Goal: Task Accomplishment & Management: Complete application form

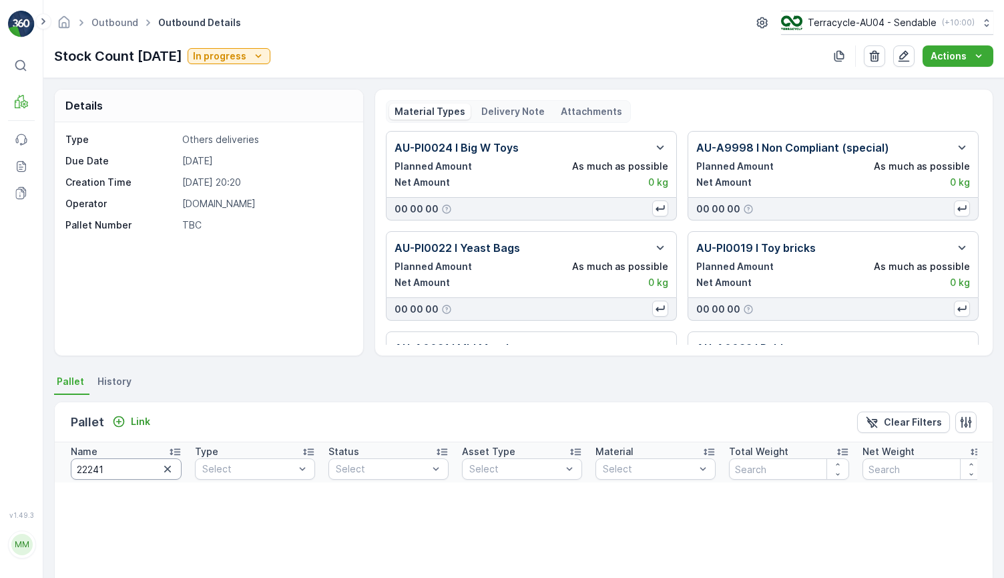
drag, startPoint x: 71, startPoint y: 471, endPoint x: 32, endPoint y: 471, distance: 38.7
click at [32, 471] on div "⌘B MRF Events Reports Documents v 1.49.3 MM MRF.AU04 monika.tur@terracycle.com …" at bounding box center [502, 289] width 1004 height 578
type input "O"
type input "12."
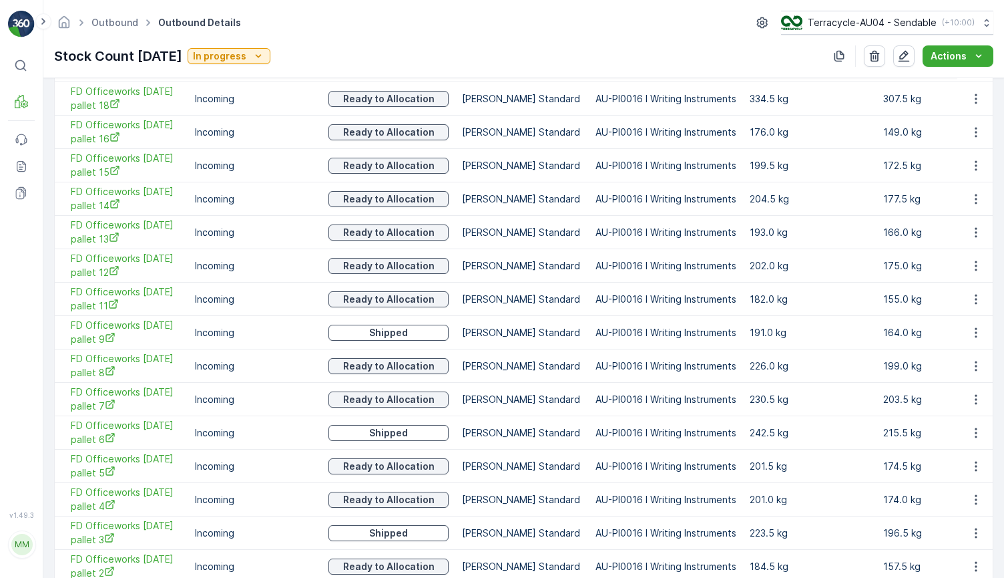
scroll to position [537, 0]
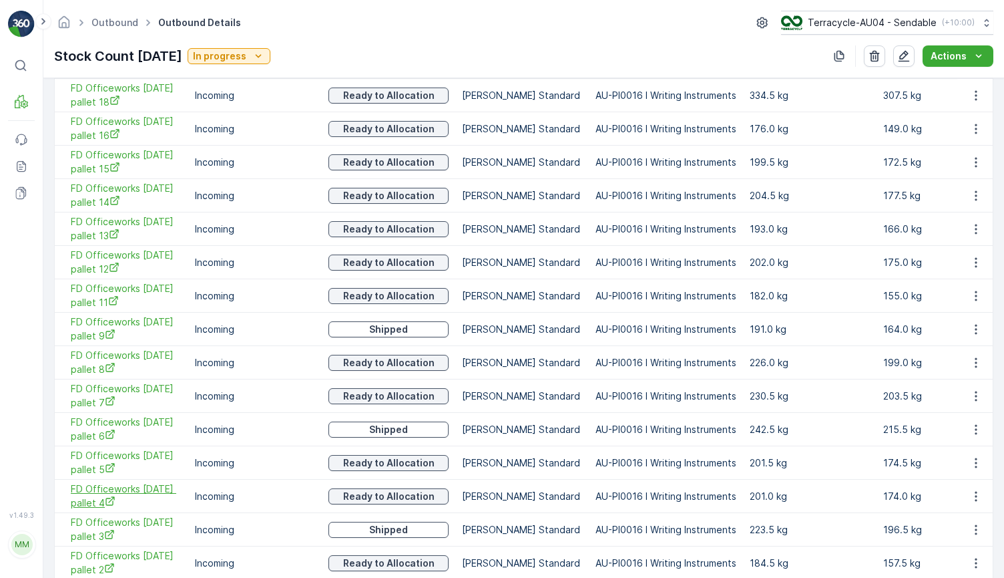
drag, startPoint x: 66, startPoint y: 485, endPoint x: 123, endPoint y: 502, distance: 59.2
click at [123, 502] on td "FD Officeworks 12.4.24 pallet 4" at bounding box center [122, 495] width 134 height 33
copy span "FD Officeworks 12.4.24 pallet 4"
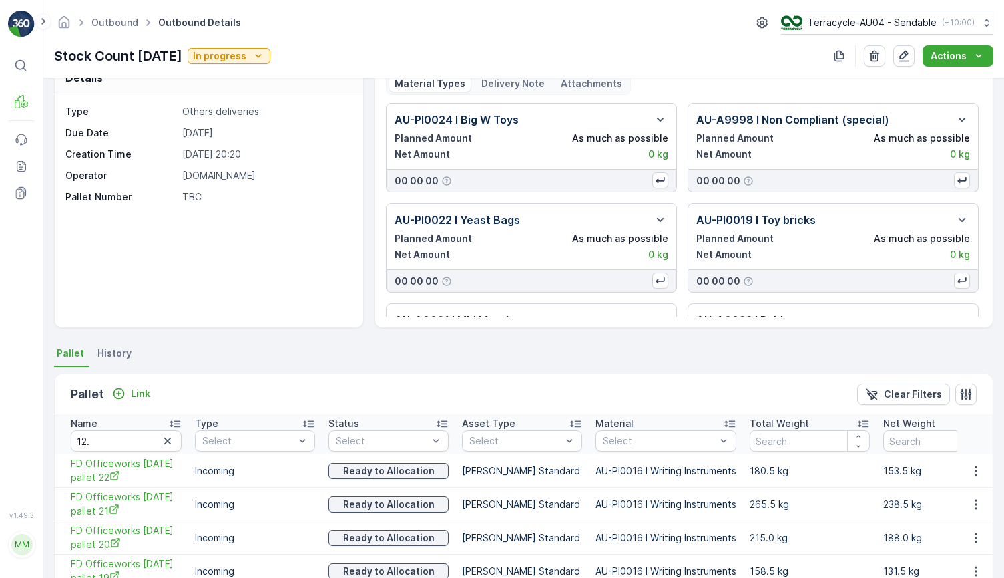
scroll to position [0, 0]
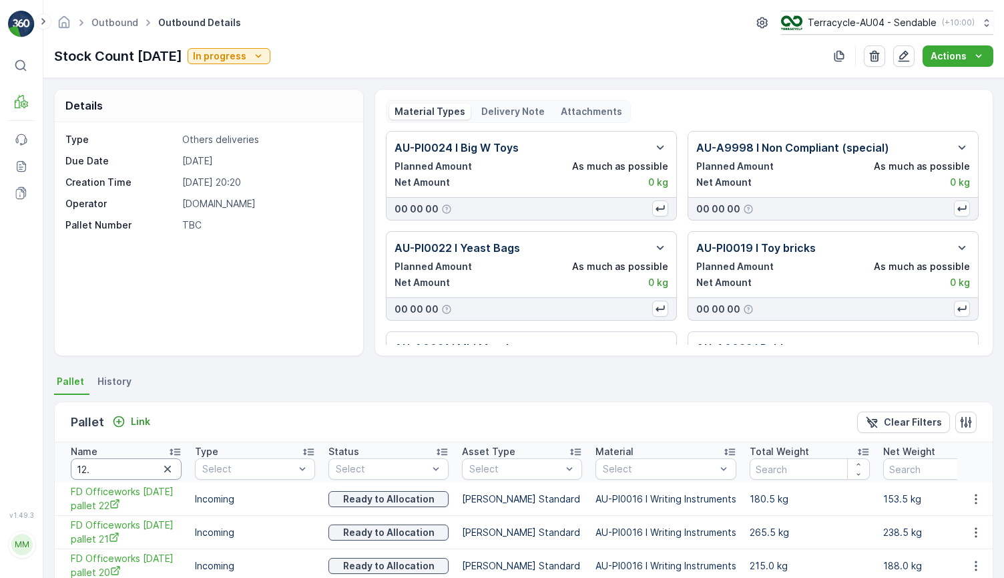
click at [122, 465] on input "12." at bounding box center [126, 468] width 111 height 21
type input "1"
type input "22019"
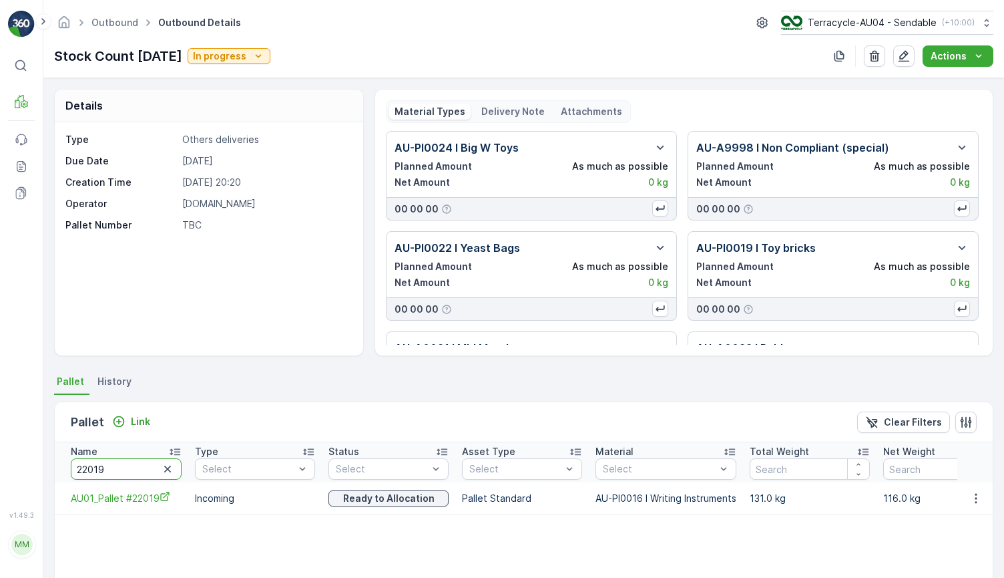
click at [113, 459] on input "22019" at bounding box center [126, 468] width 111 height 21
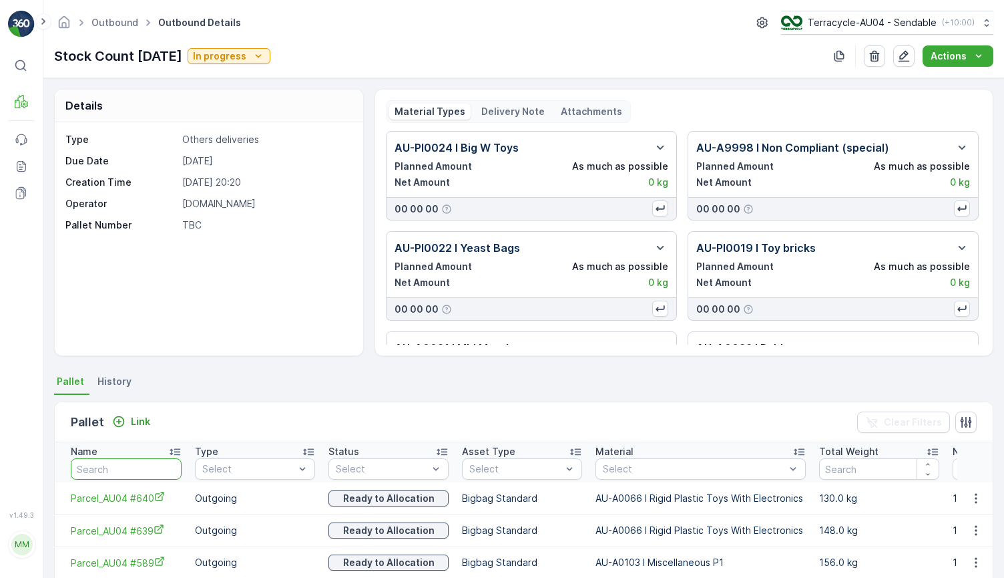
click at [100, 466] on input "text" at bounding box center [126, 468] width 111 height 21
type input "AU01 448"
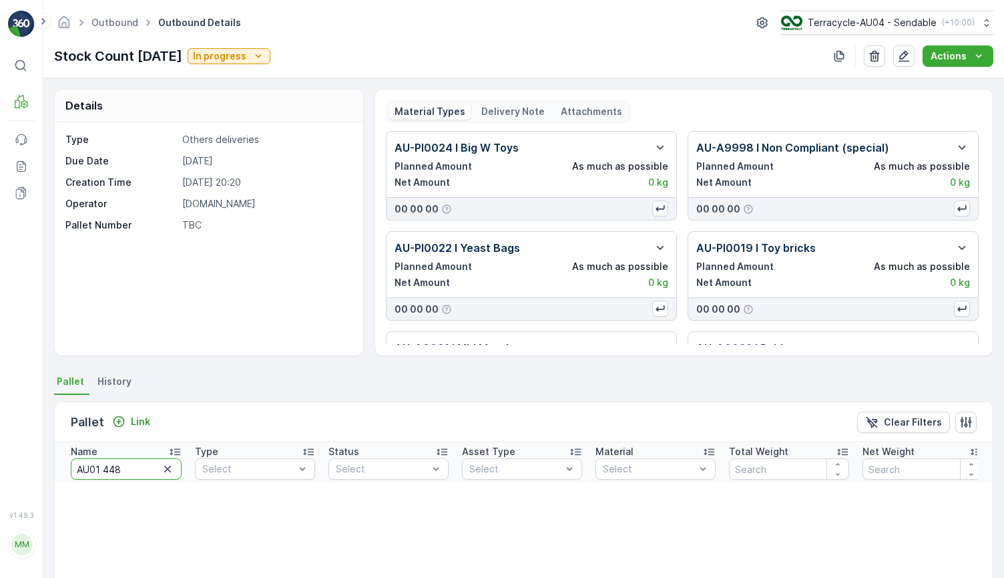
drag, startPoint x: 104, startPoint y: 468, endPoint x: 24, endPoint y: 445, distance: 82.8
click at [24, 445] on div "⌘B MRF Events Reports Documents v 1.49.3 MM MRF.AU04 monika.tur@terracycle.com …" at bounding box center [502, 289] width 1004 height 578
type input "448"
click at [168, 467] on icon "button" at bounding box center [167, 468] width 13 height 13
click at [150, 467] on input "text" at bounding box center [126, 468] width 111 height 21
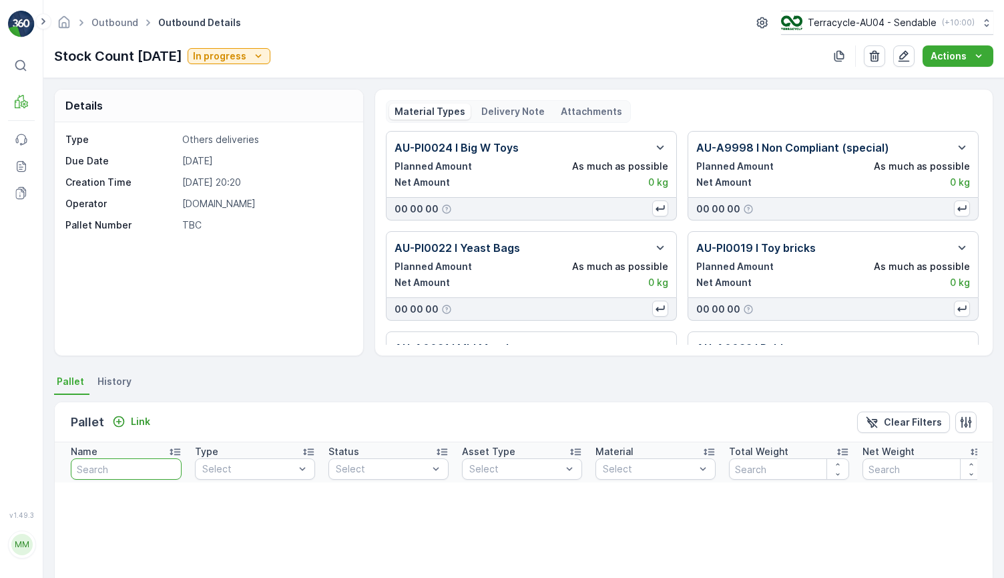
paste input "AU01_Pallet_AU01 #448"
type input "AU01_Pallet_AU01 #448"
click at [167, 467] on icon "button" at bounding box center [167, 468] width 13 height 13
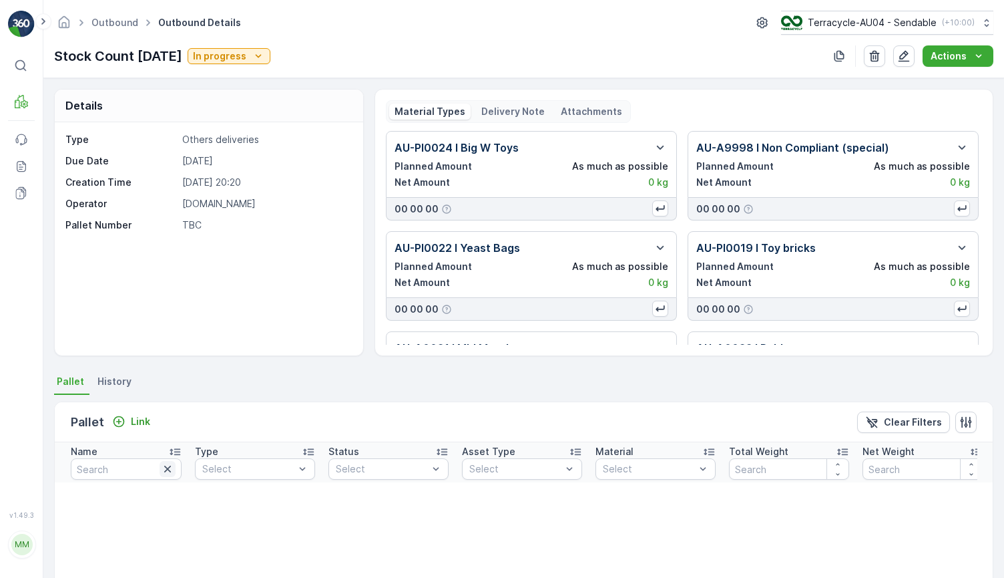
scroll to position [0, 0]
click at [148, 465] on input "text" at bounding box center [126, 468] width 111 height 21
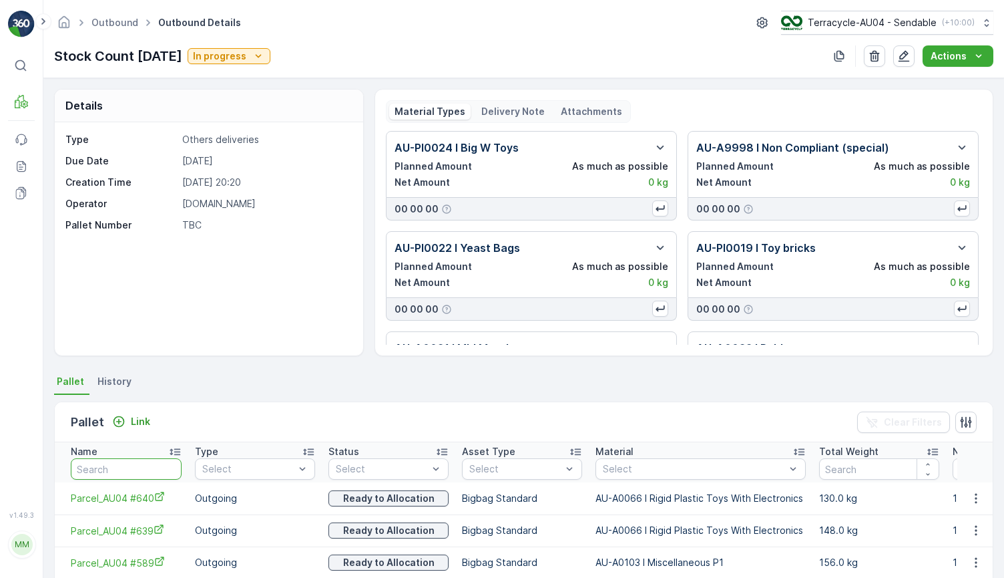
click at [124, 469] on input "text" at bounding box center [126, 468] width 111 height 21
type input "5.3.24"
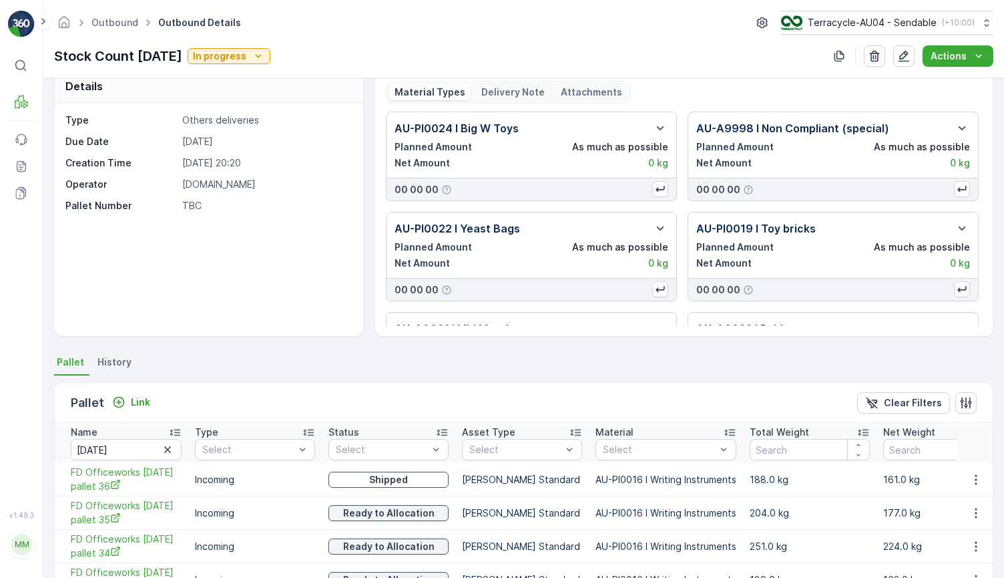
scroll to position [25, 0]
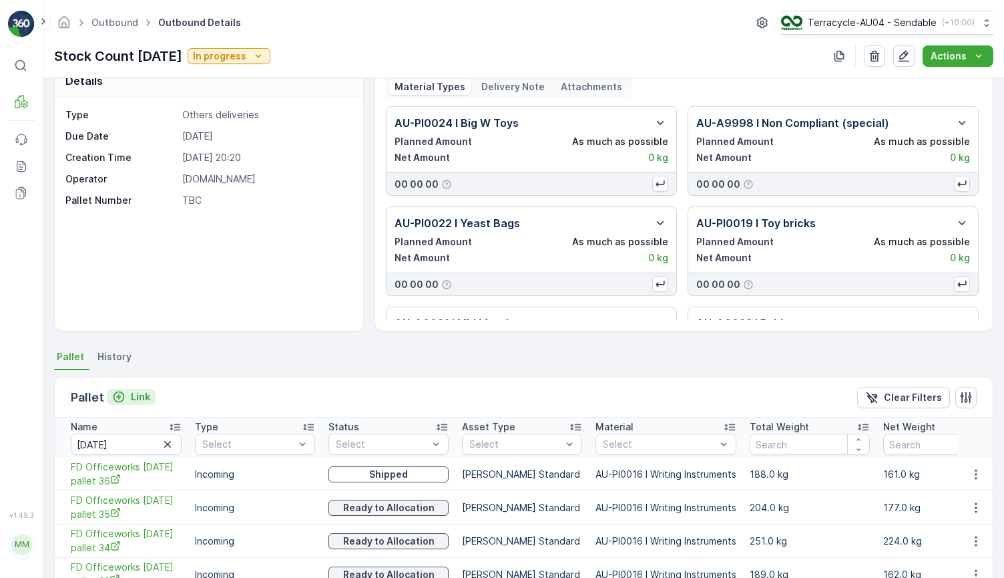
click at [132, 390] on p "Link" at bounding box center [140, 396] width 19 height 13
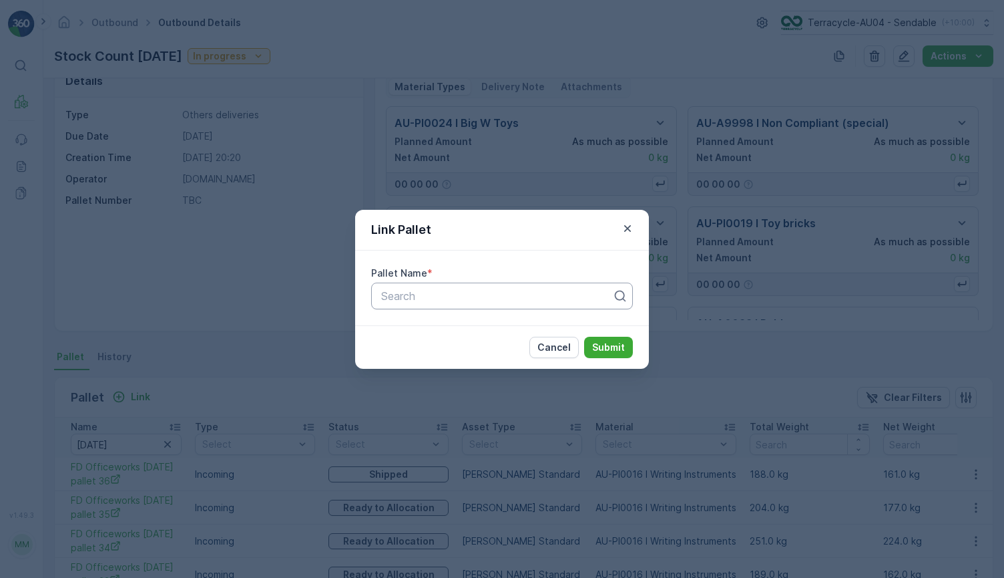
click at [437, 294] on div at bounding box center [497, 296] width 234 height 12
paste input "FD Officeworks 5.3.24 pallet 28"
type input "FD Officeworks 5.3.24 pallet 28"
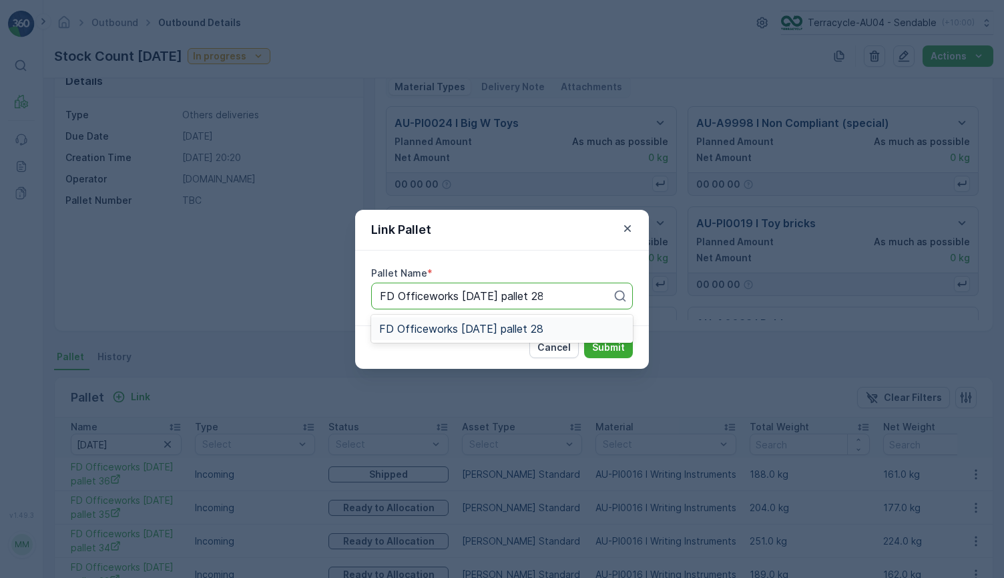
click at [504, 319] on div "FD Officeworks 5.3.24 pallet 28" at bounding box center [502, 328] width 262 height 23
click at [600, 347] on p "Submit" at bounding box center [608, 347] width 33 height 13
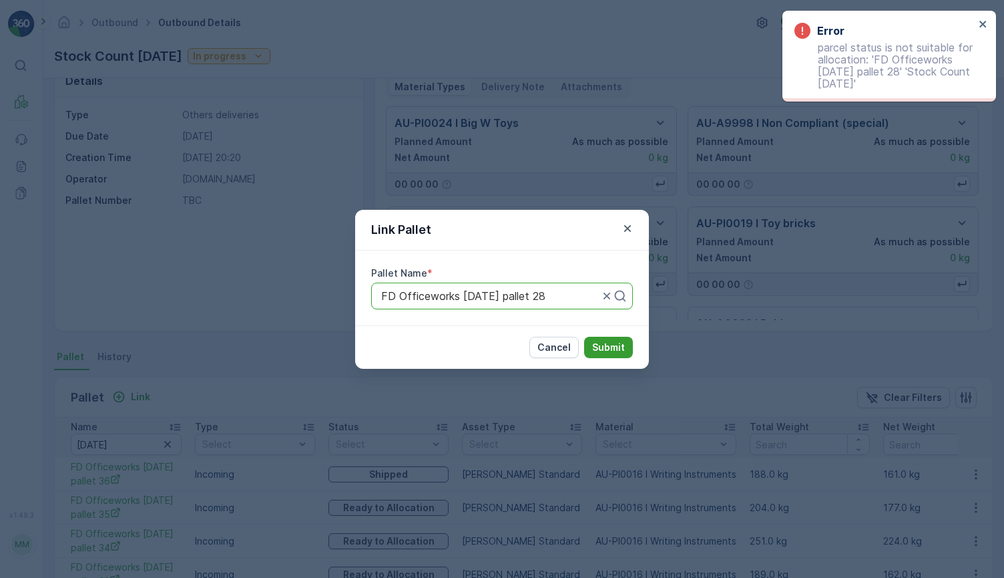
click at [605, 337] on button "Submit" at bounding box center [608, 347] width 49 height 21
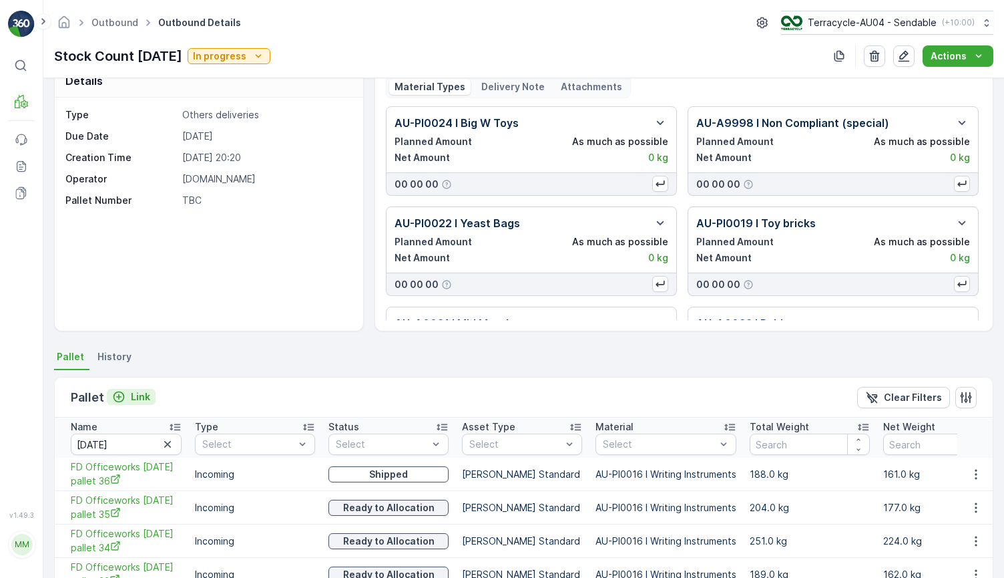
click at [141, 395] on p "Link" at bounding box center [140, 396] width 19 height 13
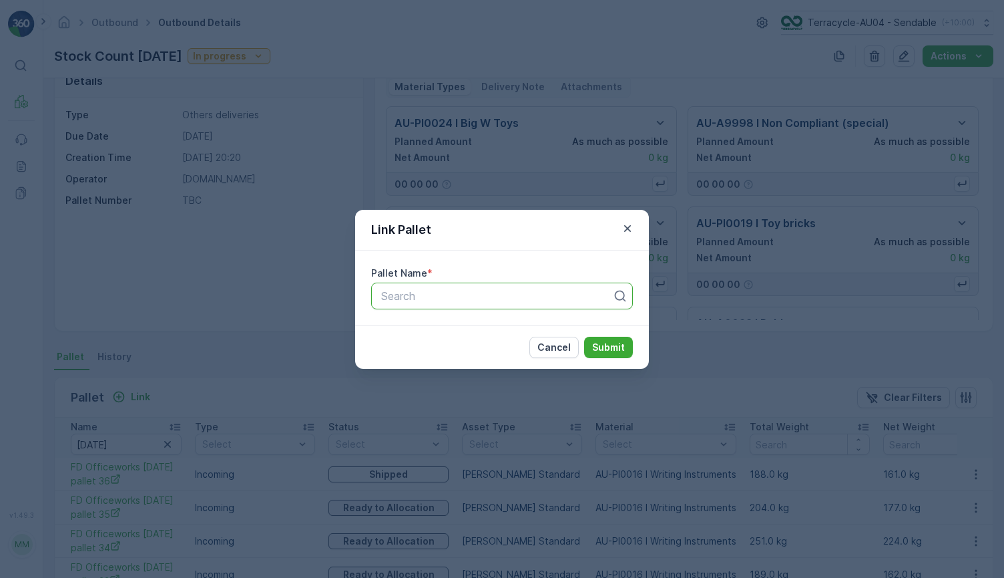
click at [456, 296] on div at bounding box center [497, 296] width 234 height 12
paste input "AU01_Pallet_AU01 #448"
type input "AU01_Pallet_AU01 #448"
click at [470, 333] on span "AU01_Pallet_AU01 #448" at bounding box center [439, 329] width 121 height 12
click at [612, 339] on button "Submit" at bounding box center [608, 347] width 49 height 21
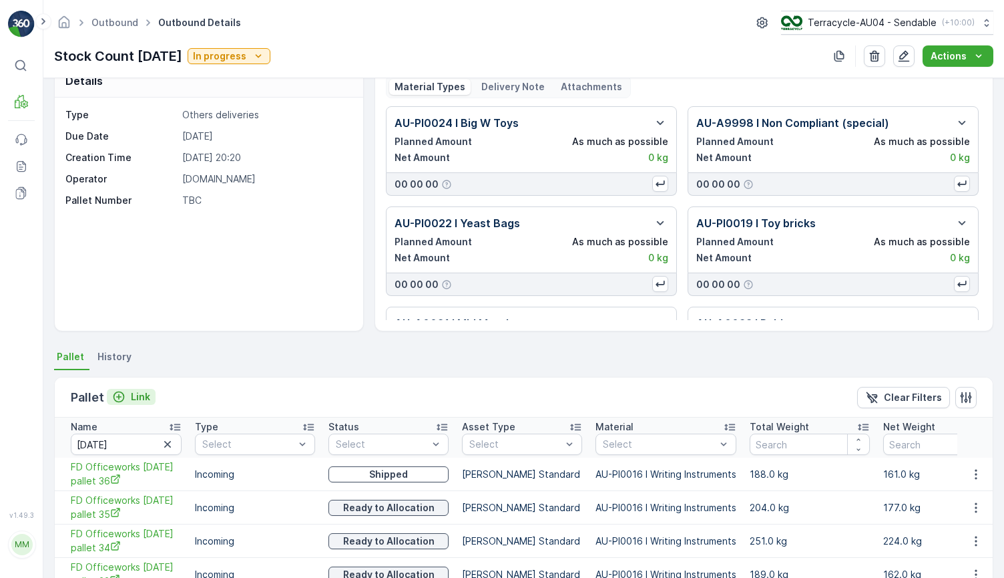
click at [132, 389] on button "Link" at bounding box center [131, 397] width 49 height 16
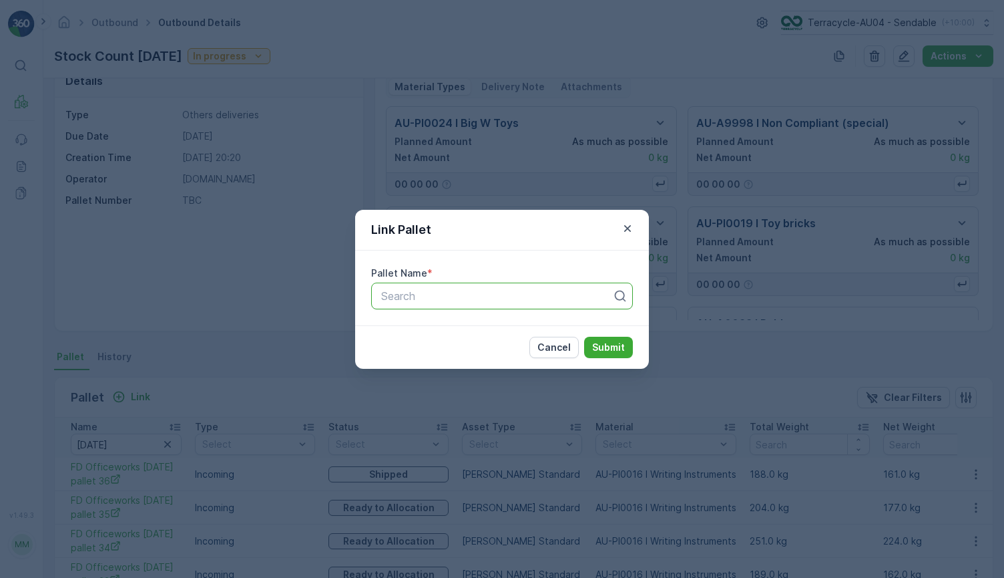
paste input "FD Officeworks 5.3.24 pallet 5"
type input "FD Officeworks 5.3.24 pallet 5"
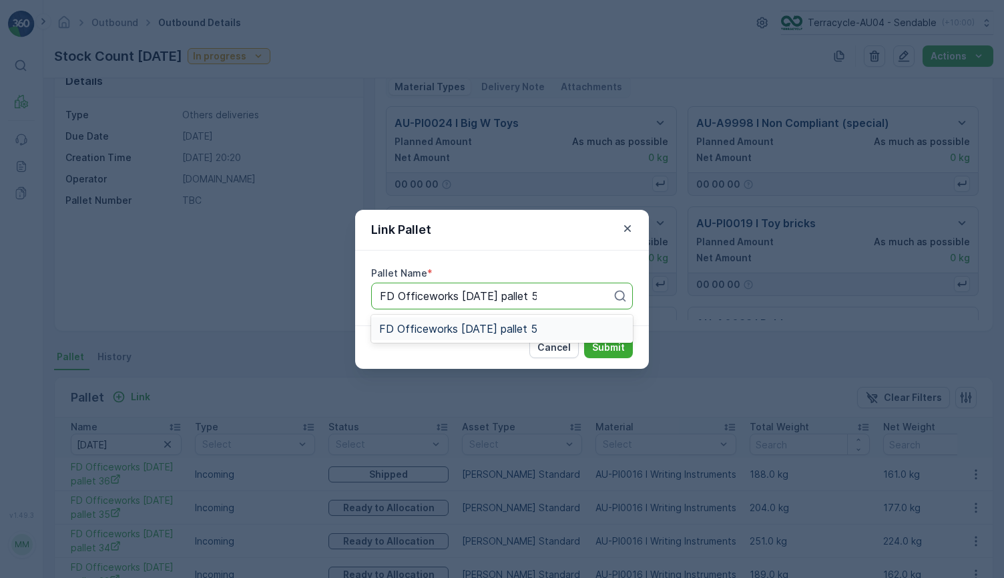
click at [498, 328] on span "FD Officeworks 5.3.24 pallet 5" at bounding box center [458, 329] width 158 height 12
click at [618, 353] on p "Submit" at bounding box center [608, 347] width 33 height 13
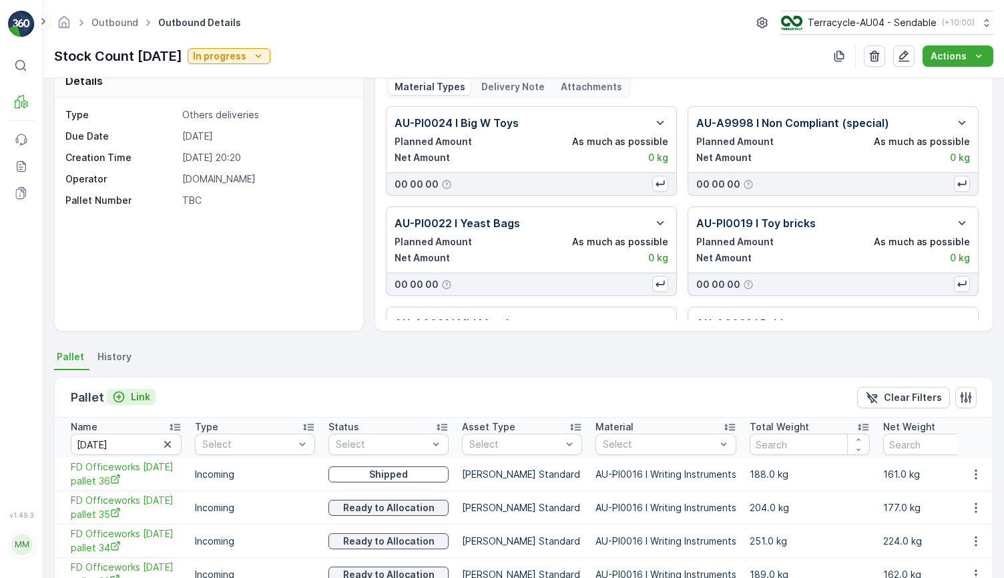
click at [134, 397] on p "Link" at bounding box center [140, 396] width 19 height 13
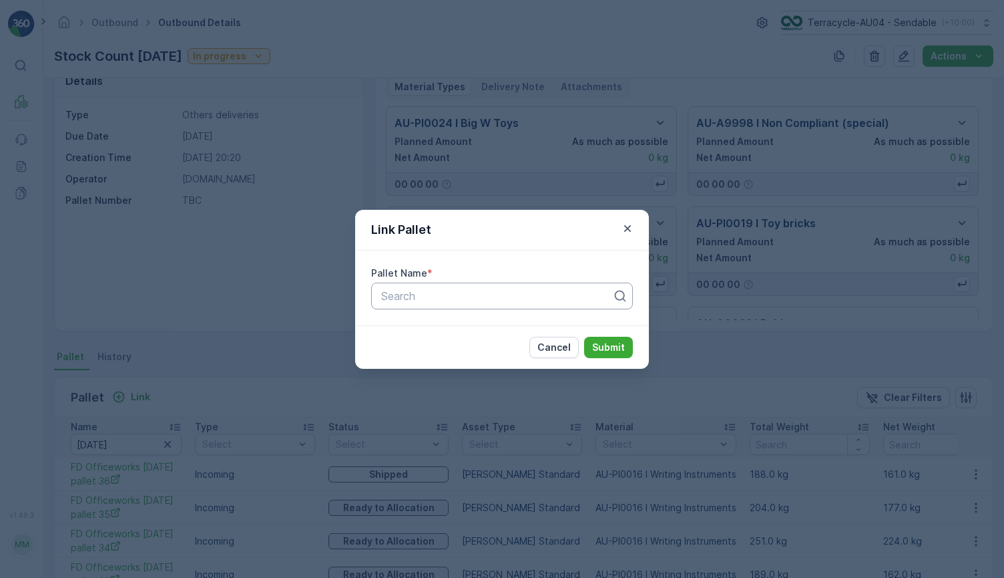
click at [428, 295] on div at bounding box center [497, 296] width 234 height 12
paste input "AU01_Pallet_AU01 #361"
type input "AU01_Pallet_AU01 #361"
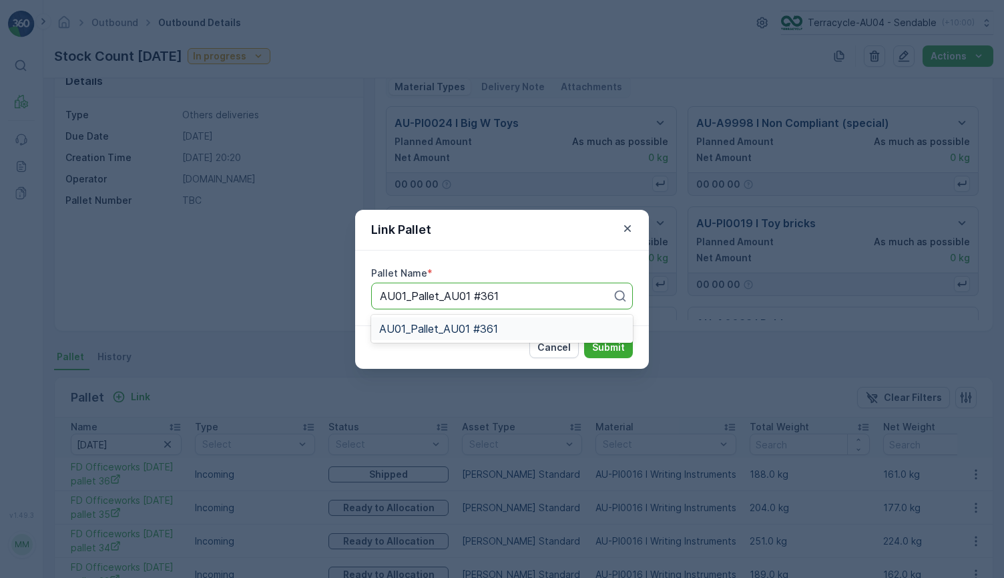
click at [476, 334] on span "AU01_Pallet_AU01 #361" at bounding box center [438, 329] width 119 height 12
click at [616, 356] on button "Submit" at bounding box center [608, 347] width 49 height 21
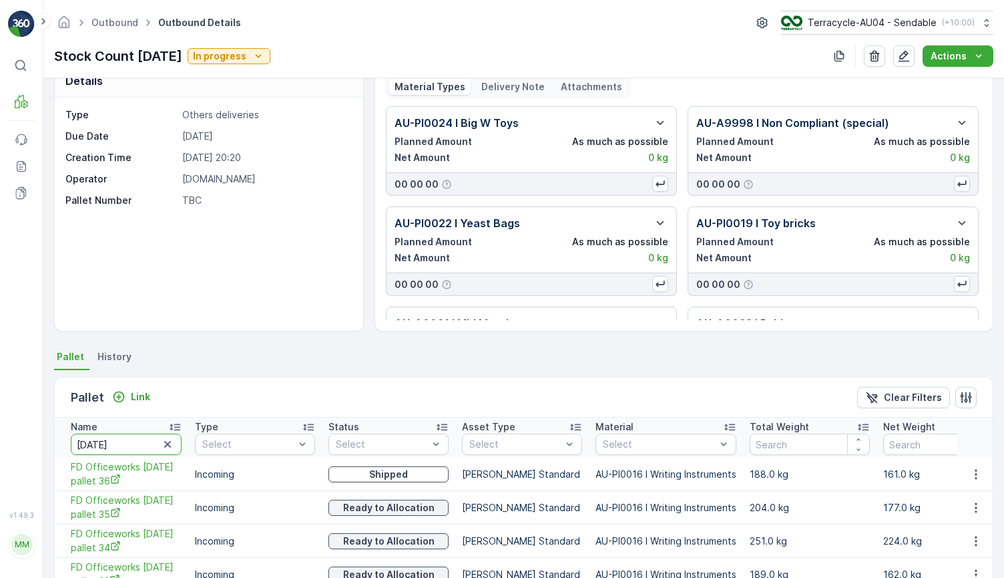
drag, startPoint x: 146, startPoint y: 444, endPoint x: 28, endPoint y: 433, distance: 118.1
click at [40, 435] on div "⌘B MRF Events Reports Documents v 1.49.3 MM MRF.AU04 monika.tur@terracycle.com …" at bounding box center [502, 289] width 1004 height 578
paste input "FD Officeworks 5.3.24 pallet 19"
type input "FD Officeworks 5.3.24 pallet 19"
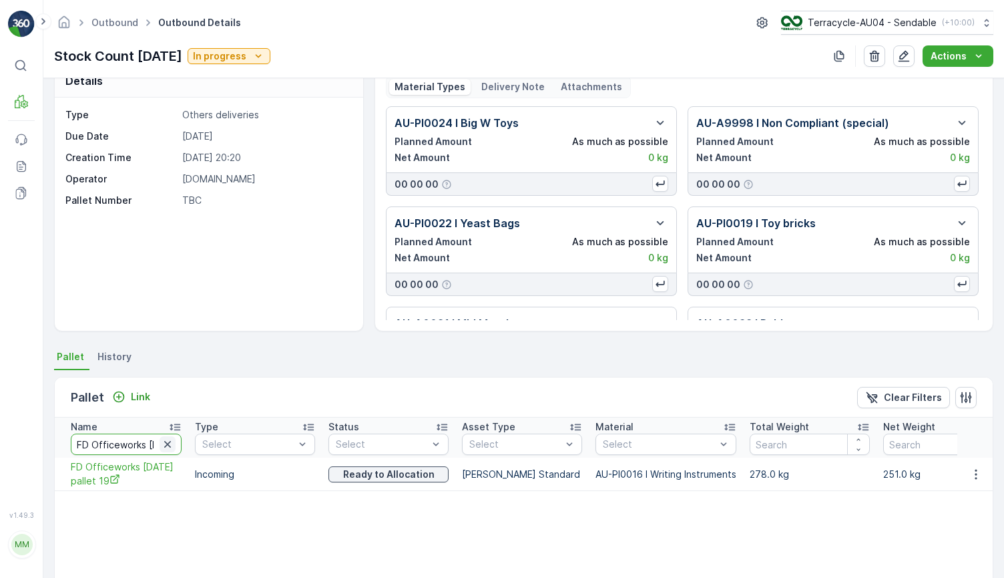
scroll to position [0, 61]
drag, startPoint x: 150, startPoint y: 443, endPoint x: 180, endPoint y: 441, distance: 30.1
click at [180, 442] on input "FD Officeworks 5.3.24 pallet 19" at bounding box center [126, 443] width 111 height 21
click at [158, 443] on input "FD Officeworks 5.3.24 pallet 19" at bounding box center [126, 443] width 111 height 21
type input "FD Officeworks 5.3.24 pallet 1"
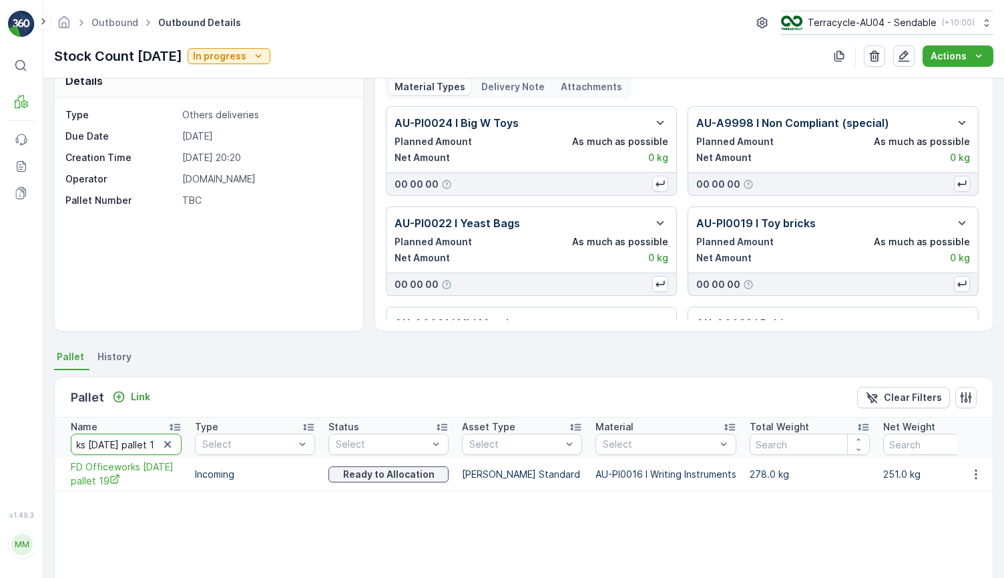
scroll to position [0, 55]
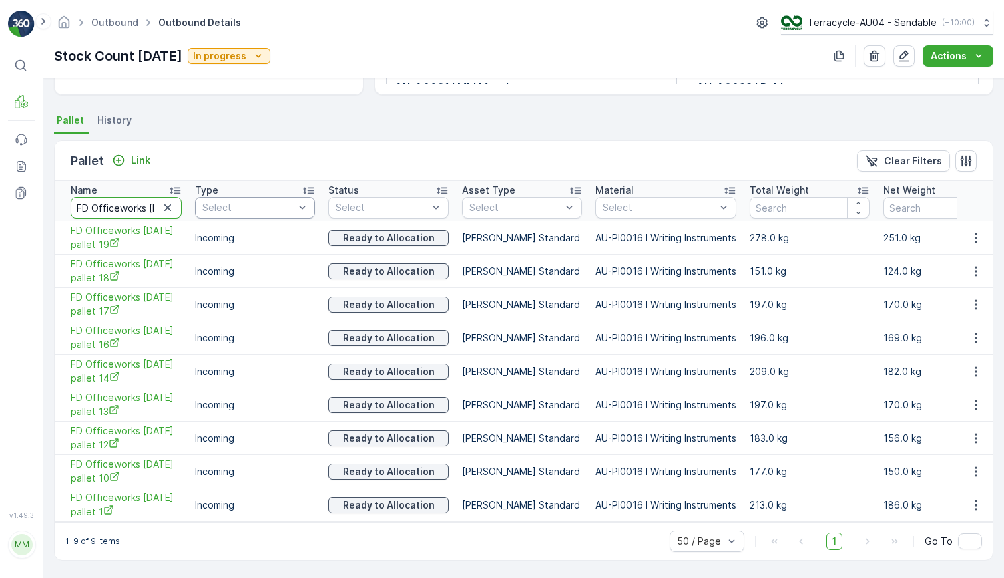
scroll to position [0, 55]
drag, startPoint x: 133, startPoint y: 202, endPoint x: 206, endPoint y: 199, distance: 72.8
click at [206, 199] on tr "Name FD Officeworks 5.3.24 pallet 1 Type Select Status Select Asset Type Select…" at bounding box center [617, 201] width 1125 height 40
click at [156, 200] on input "FD Officeworks 5.3.24 pallet 1" at bounding box center [126, 207] width 111 height 21
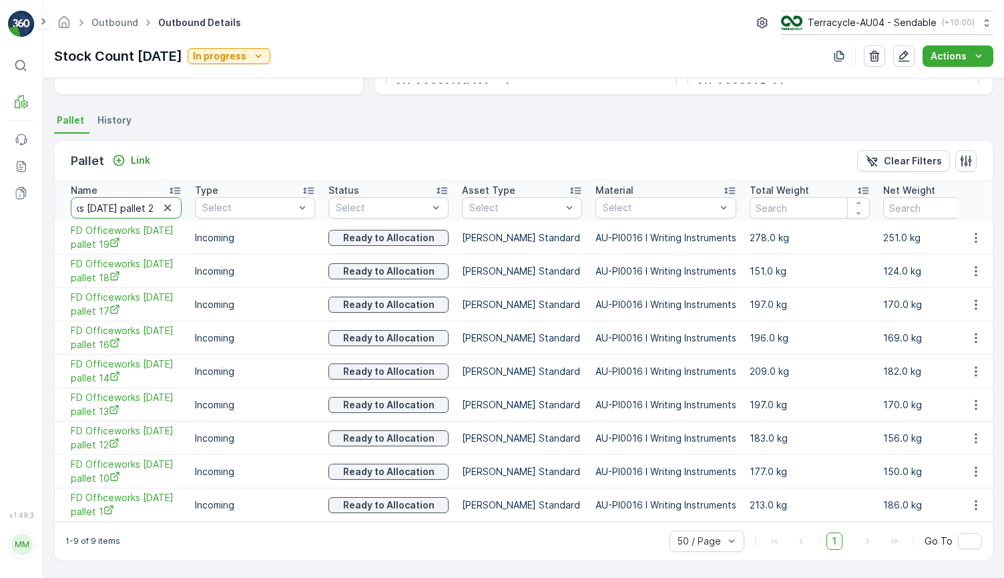
type input "FD Officeworks 5.3.24 pallet 22"
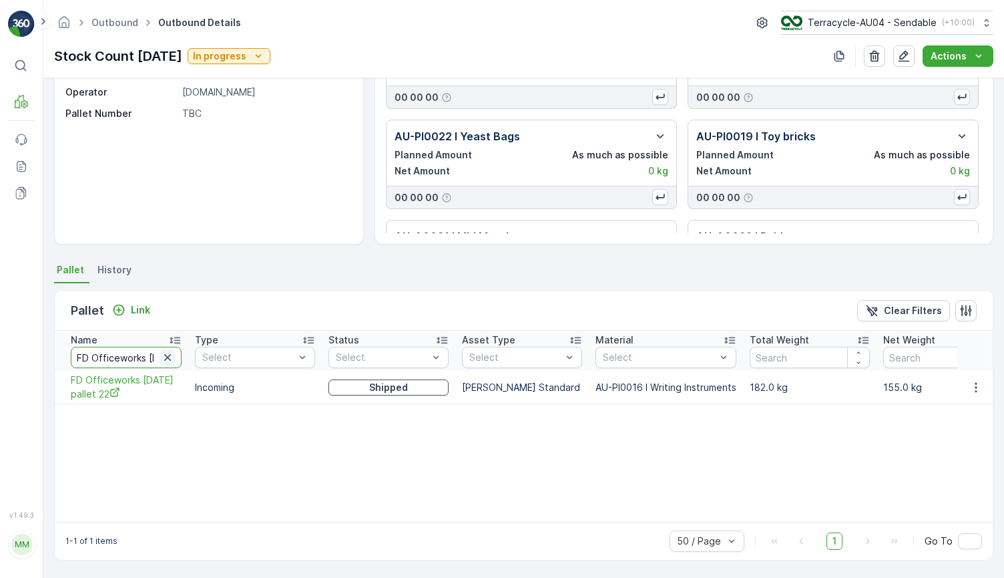
scroll to position [0, 62]
drag, startPoint x: 132, startPoint y: 357, endPoint x: 174, endPoint y: 359, distance: 42.8
click at [174, 359] on div "FD Officeworks 5.3.24 pallet 22" at bounding box center [126, 357] width 111 height 21
click at [152, 359] on input "FD Officeworks 5.3.24 pallet 22" at bounding box center [126, 357] width 111 height 21
type input "FD Officeworks 5.3.24 pallet 31"
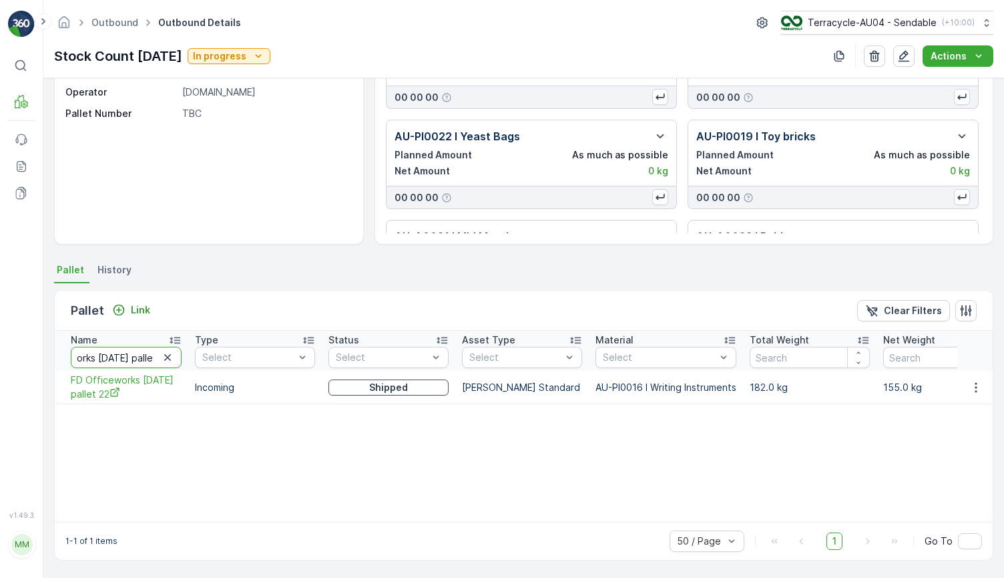
scroll to position [0, 61]
drag, startPoint x: 115, startPoint y: 355, endPoint x: 189, endPoint y: 353, distance: 74.2
click at [189, 353] on tr "Name FD Officeworks 5.3.24 pallet 31 Type Select Status Select Asset Type Selec…" at bounding box center [617, 351] width 1125 height 40
click at [154, 359] on input "FD Officeworks 5.3.24 pallet 31" at bounding box center [126, 357] width 111 height 21
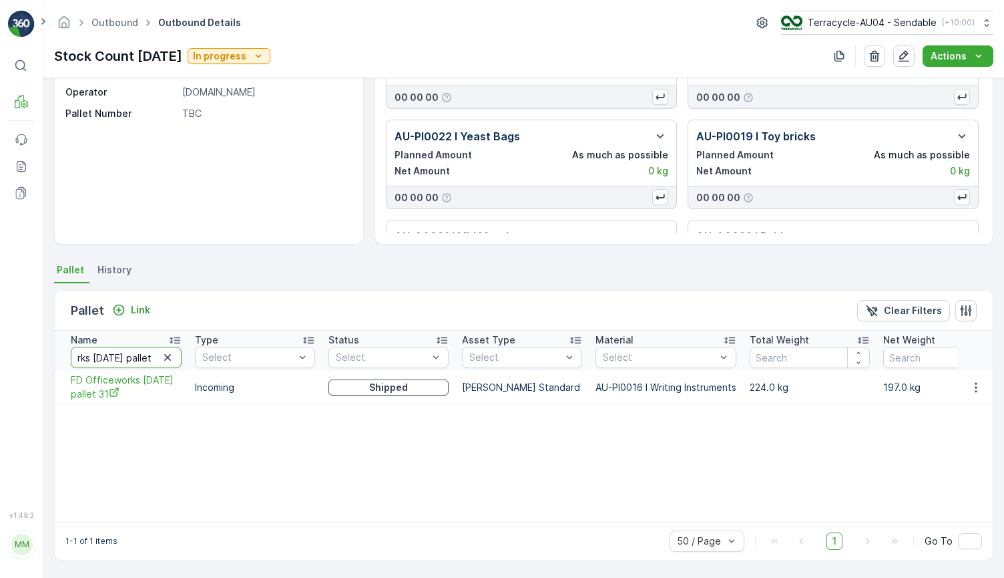
type input "FD Officeworks 5.3.24 pallet 77"
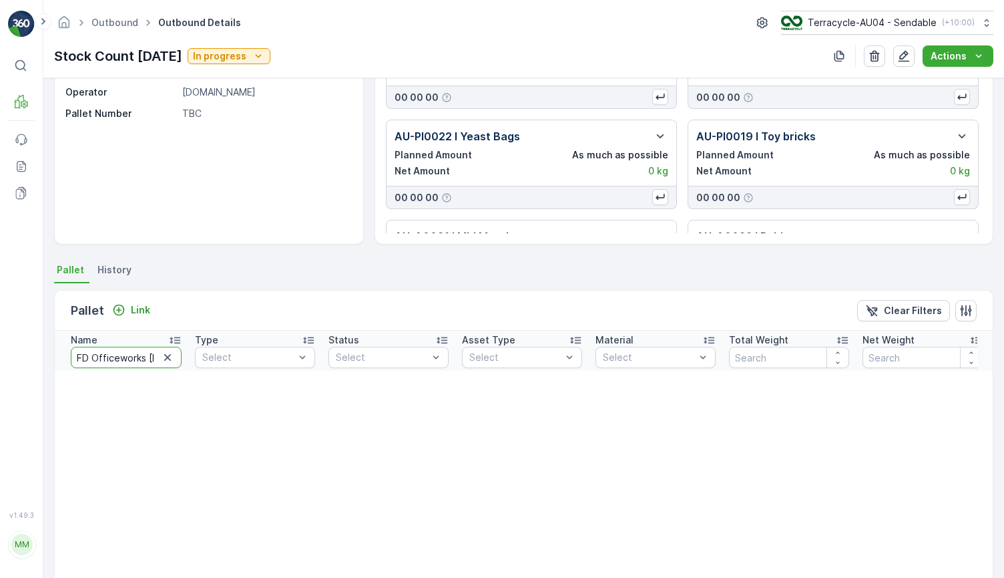
scroll to position [0, 61]
drag, startPoint x: 104, startPoint y: 361, endPoint x: 177, endPoint y: 359, distance: 72.8
click at [177, 359] on input "FD Officeworks 5.3.24 pallet 77" at bounding box center [126, 357] width 111 height 21
click at [154, 357] on input "FD Officeworks 5.3.24 pallet 77" at bounding box center [126, 357] width 111 height 21
type input "FD Officeworks 5.3.24 pallet 7"
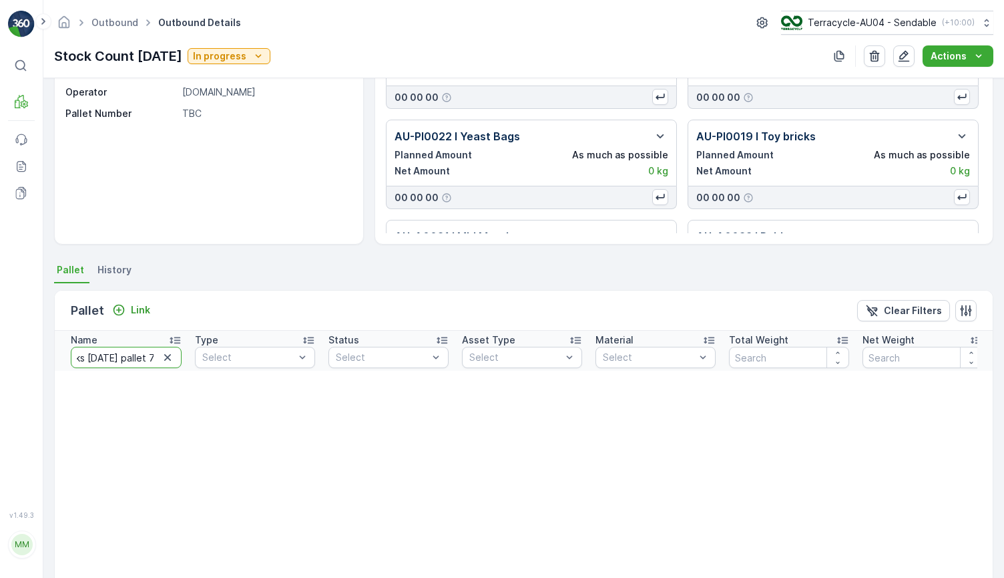
scroll to position [0, 56]
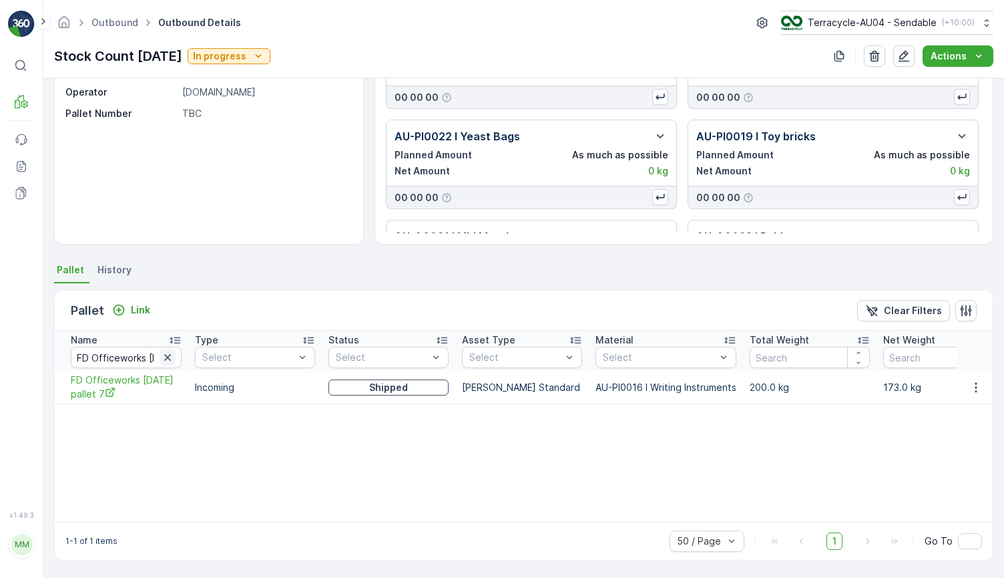
click at [166, 359] on icon "button" at bounding box center [167, 357] width 13 height 13
click at [132, 354] on input "text" at bounding box center [126, 357] width 111 height 21
type input "22002"
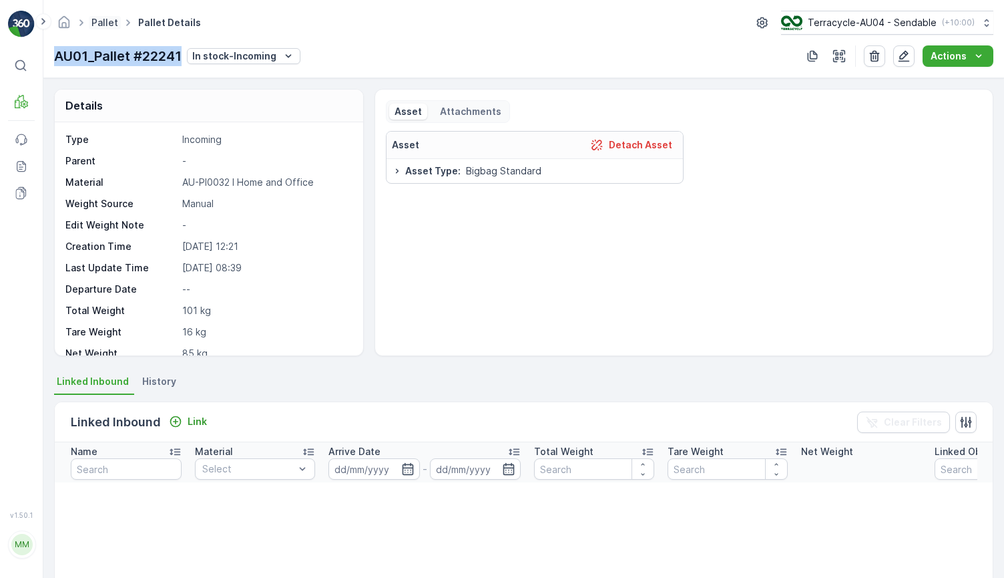
click at [97, 23] on link "Pallet" at bounding box center [104, 22] width 27 height 11
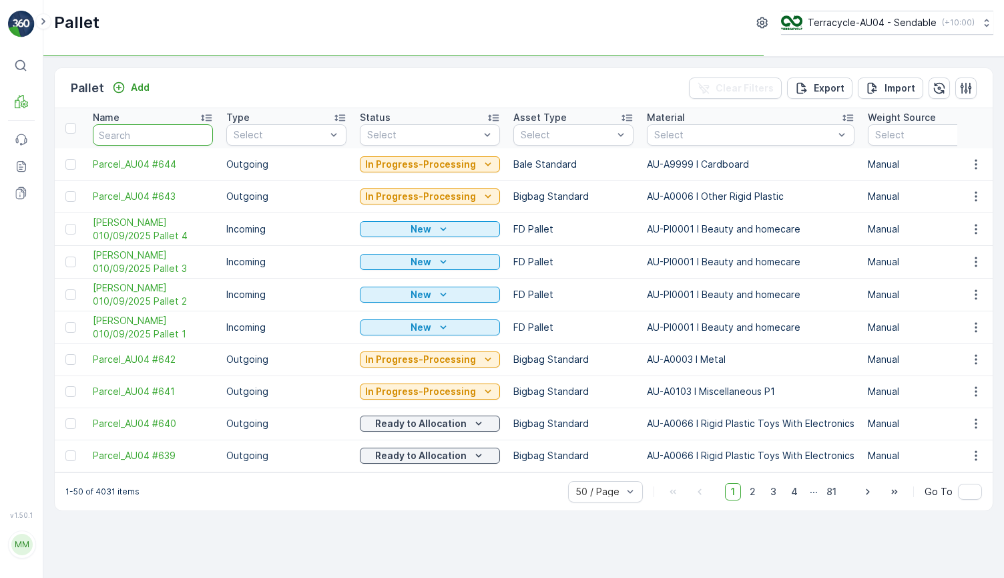
click at [128, 130] on input "text" at bounding box center [153, 134] width 120 height 21
type input "448"
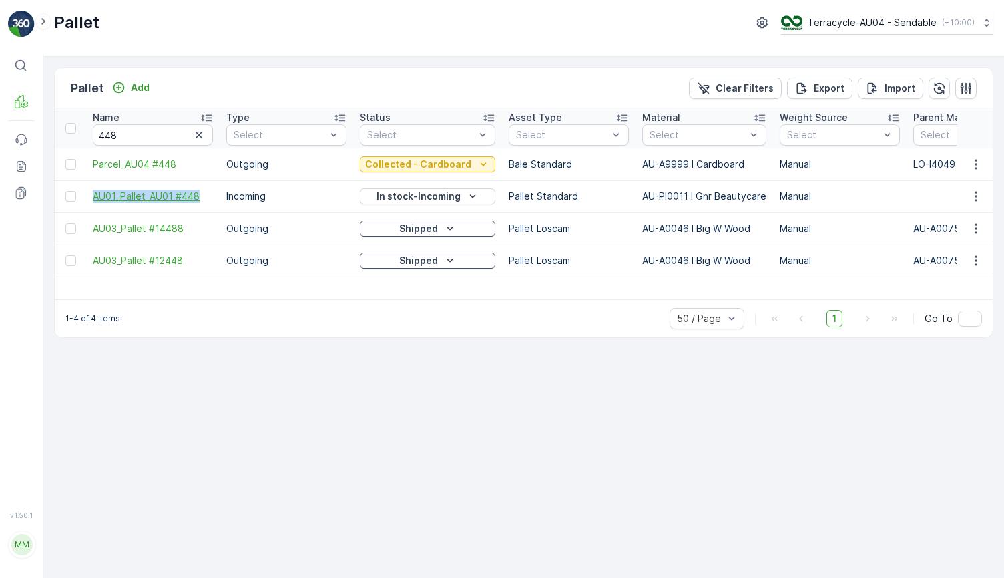
drag, startPoint x: 83, startPoint y: 196, endPoint x: 204, endPoint y: 200, distance: 120.9
copy span "AU01_Pallet_AU01 #448"
drag, startPoint x: 159, startPoint y: 134, endPoint x: 12, endPoint y: 136, distance: 146.9
click at [12, 136] on div "⌘B MRF Events Reports Documents v 1.50.1 MM MRF.AU04 monika.tur@terracycle.com …" at bounding box center [502, 289] width 1004 height 578
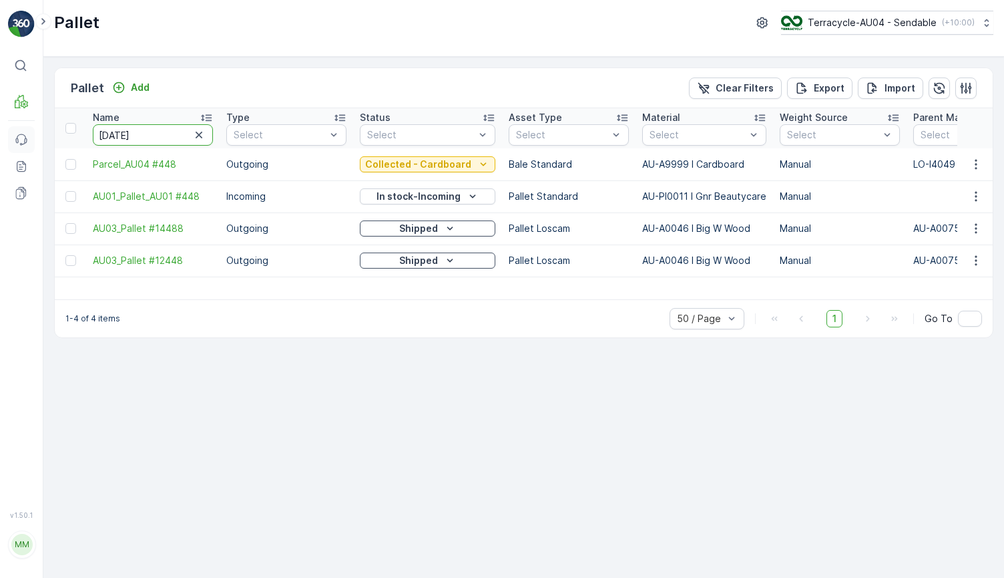
type input "5.3.24"
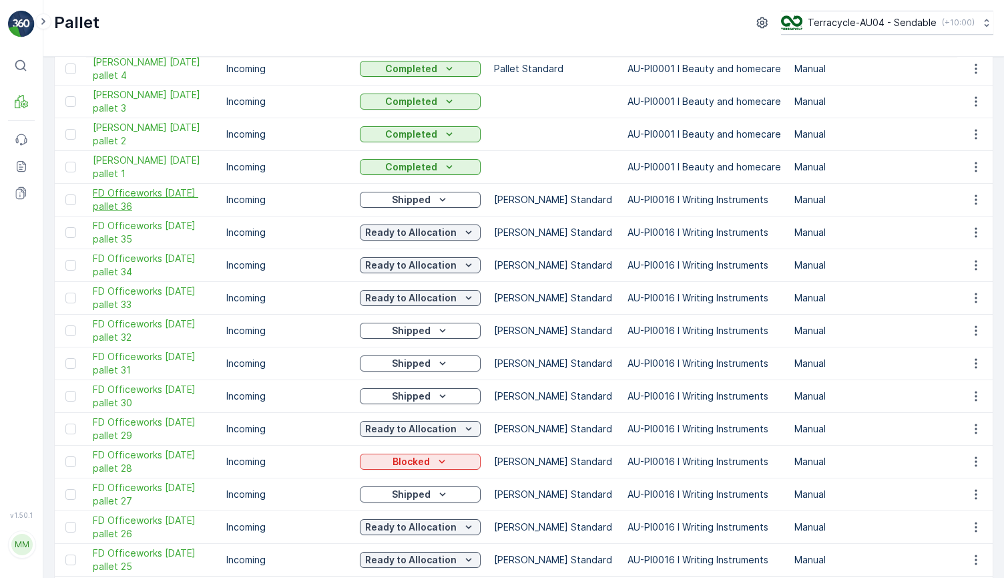
scroll to position [162, 0]
drag, startPoint x: 87, startPoint y: 446, endPoint x: 155, endPoint y: 462, distance: 69.3
click at [155, 462] on td "FD Officeworks 5.3.24 pallet 28" at bounding box center [153, 461] width 134 height 33
copy span "FD Officeworks 5.3.24 pallet 28"
click at [460, 454] on div "Blocked" at bounding box center [420, 460] width 110 height 13
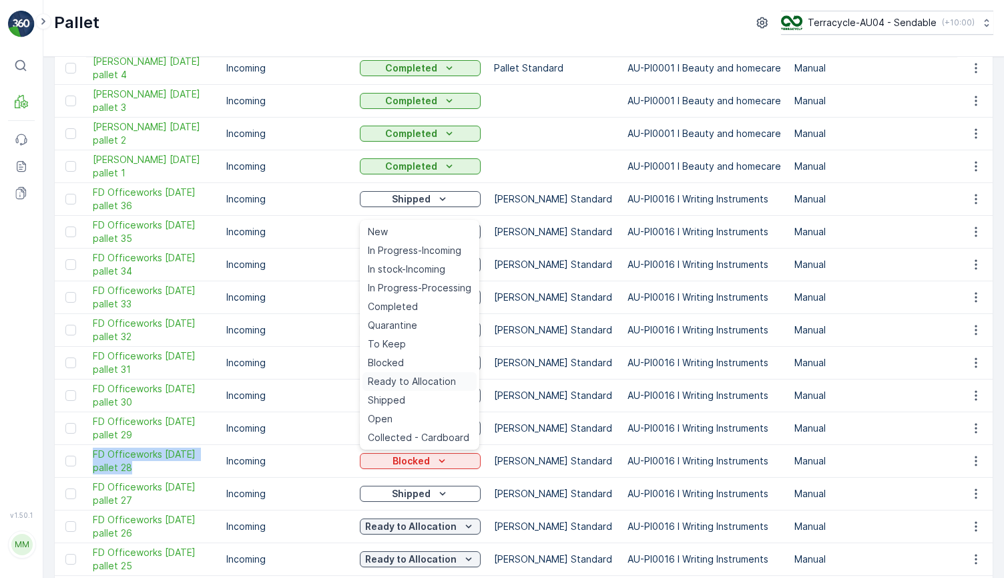
click at [432, 382] on span "Ready to Allocation" at bounding box center [412, 381] width 88 height 13
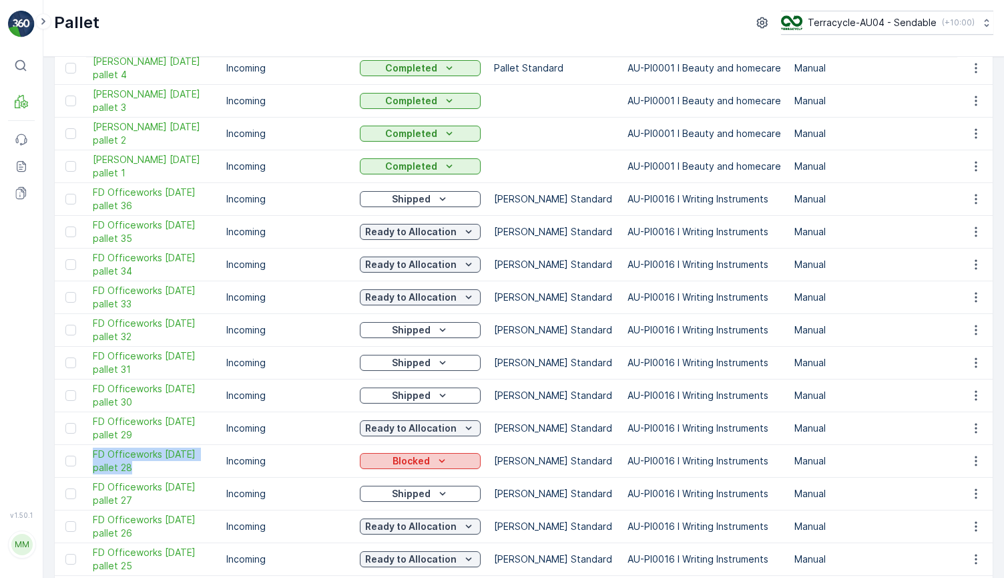
click at [463, 454] on div "Blocked" at bounding box center [420, 460] width 110 height 13
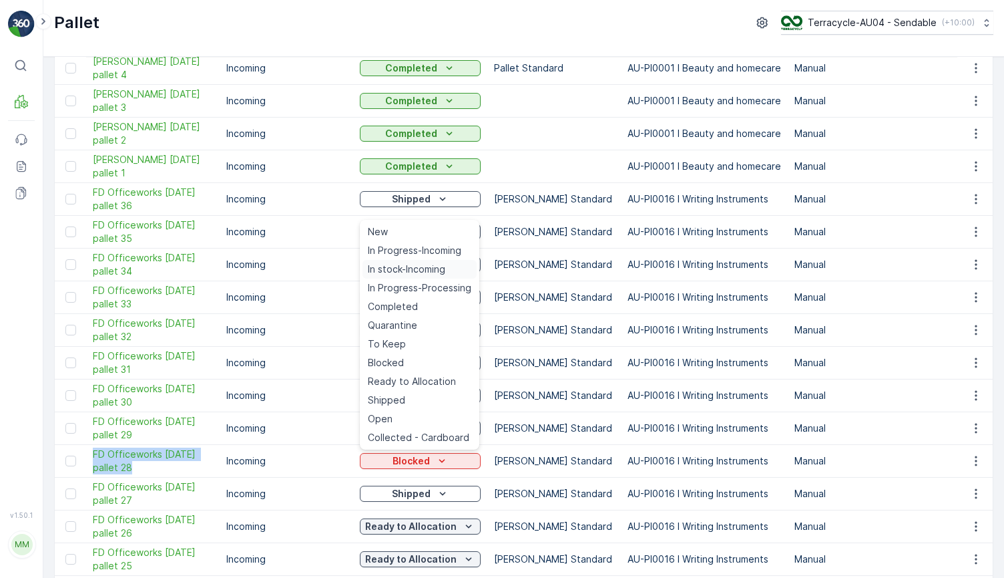
click at [411, 266] on span "In stock-Incoming" at bounding box center [406, 268] width 77 height 13
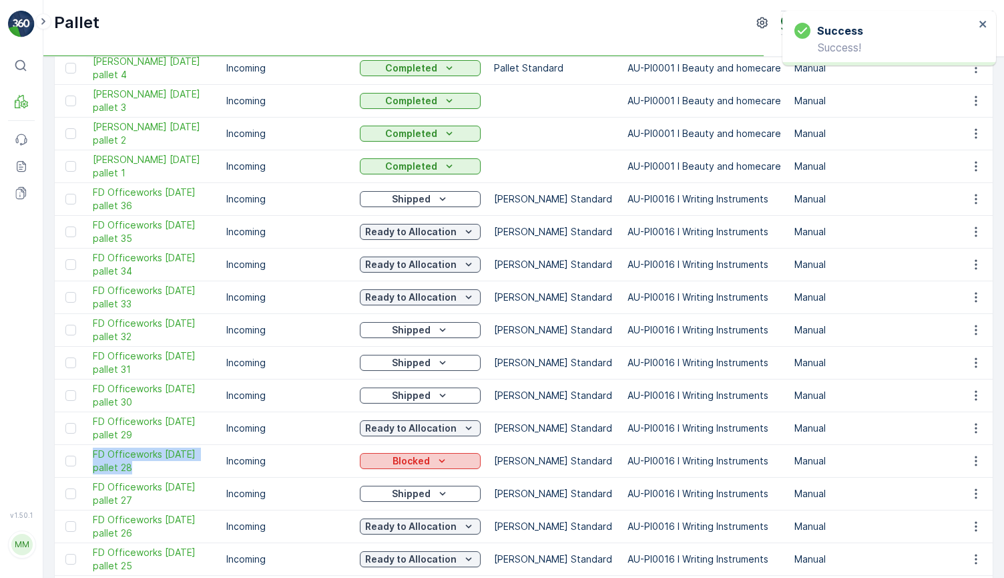
click at [441, 460] on icon "Blocked" at bounding box center [441, 460] width 13 height 13
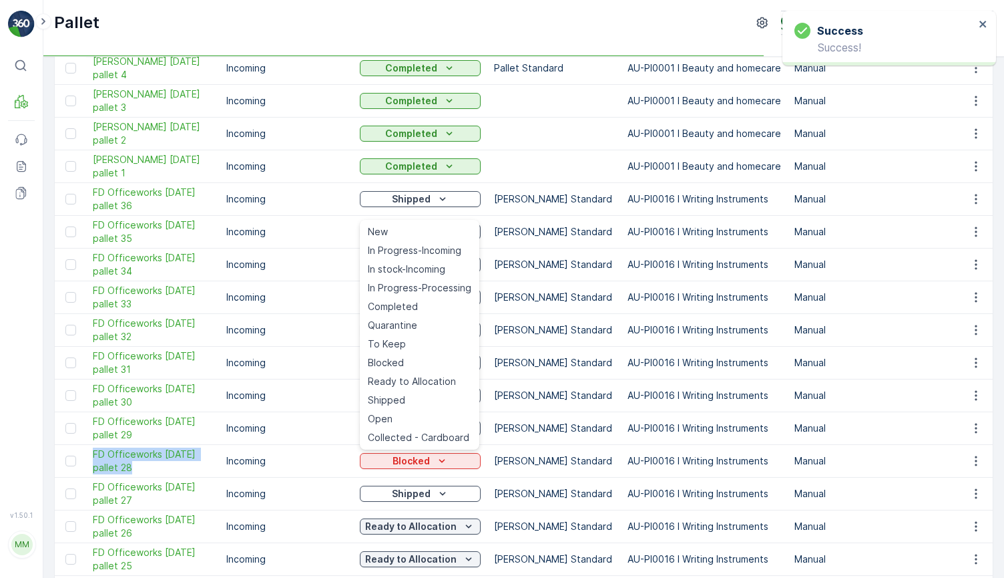
click at [430, 379] on td "Shipped" at bounding box center [420, 395] width 134 height 33
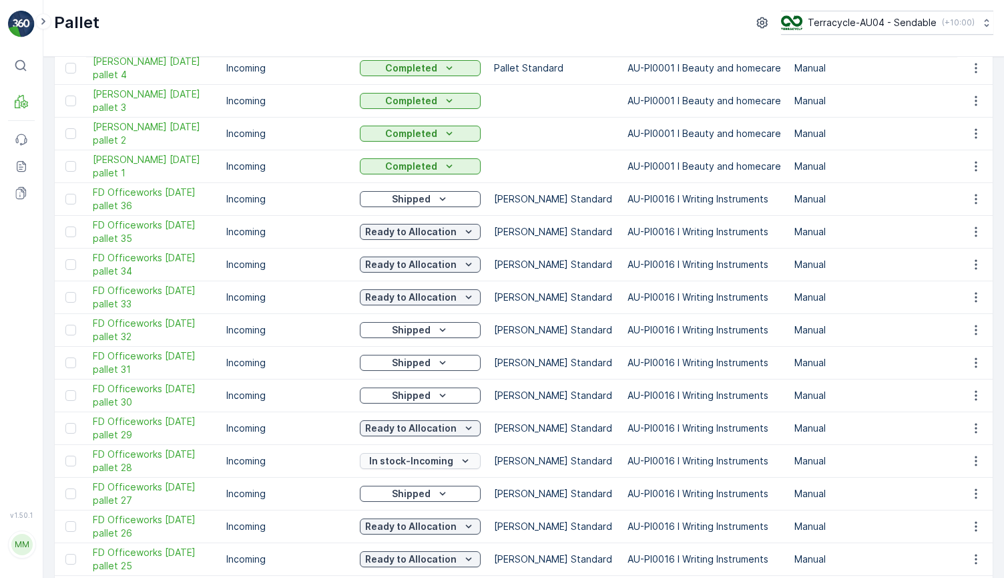
click at [389, 455] on p "In stock-Incoming" at bounding box center [411, 460] width 84 height 13
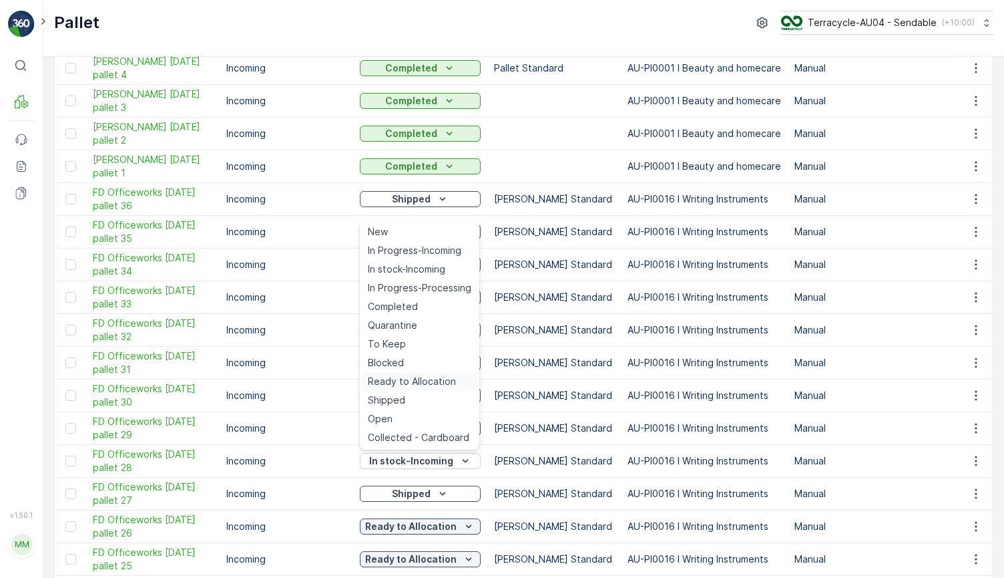
click at [427, 377] on span "Ready to Allocation" at bounding box center [412, 381] width 88 height 13
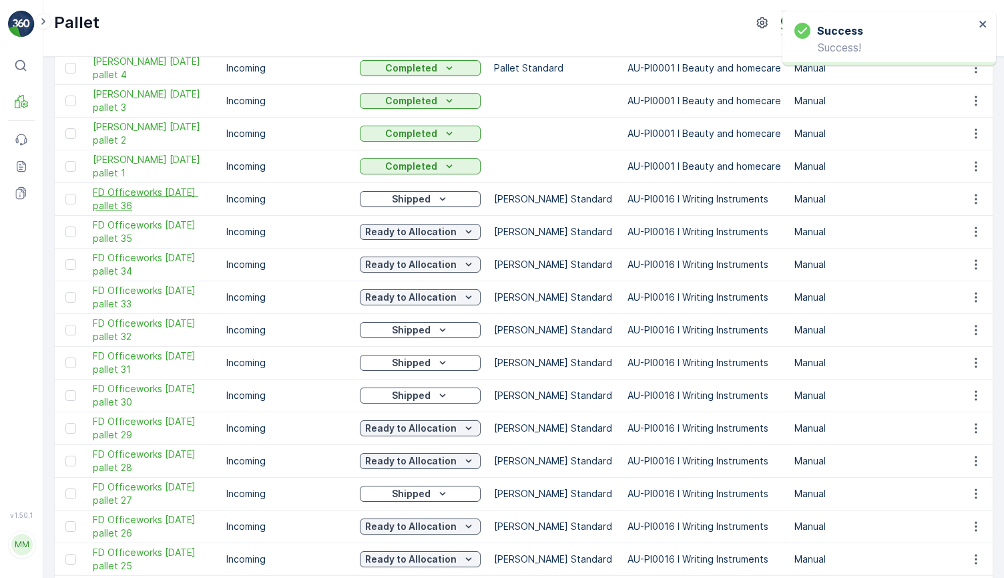
scroll to position [0, 0]
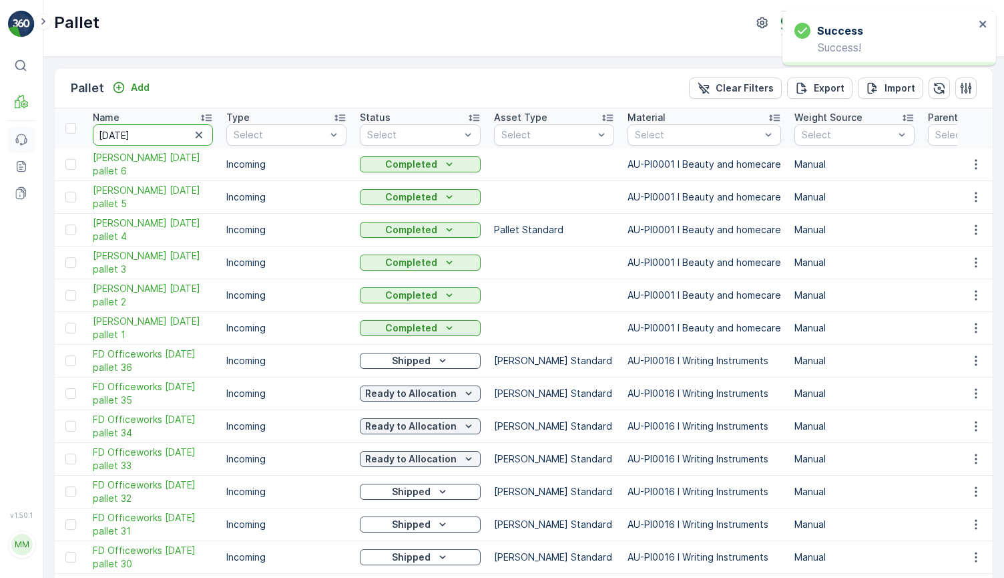
drag, startPoint x: 152, startPoint y: 134, endPoint x: 15, endPoint y: 134, distance: 137.6
click at [15, 134] on div "⌘B MRF Events Reports Documents v 1.50.1 MM MRF.AU04 monika.tur@terracycle.com …" at bounding box center [502, 289] width 1004 height 578
type input "AU01 448"
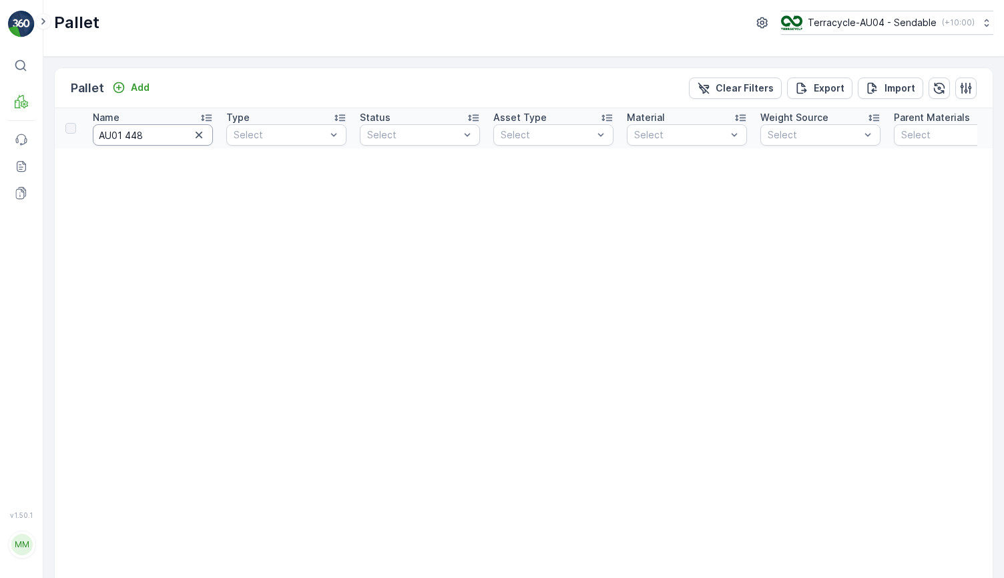
drag, startPoint x: 128, startPoint y: 132, endPoint x: 49, endPoint y: 132, distance: 78.8
click at [49, 132] on div "Pallet Add Clear Filters Export Import Name AU01 448 Type Select Status Select …" at bounding box center [523, 317] width 961 height 521
type input "448"
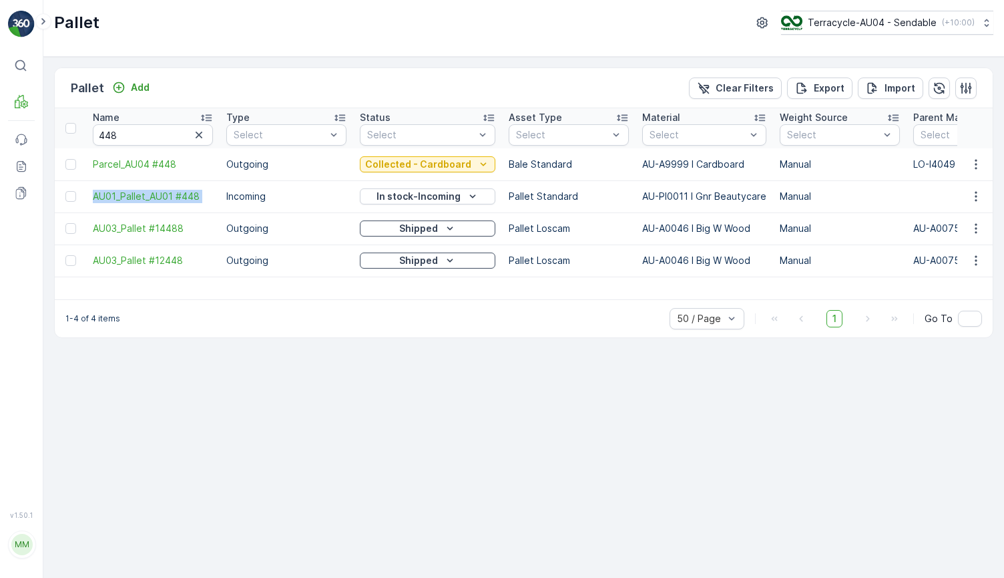
drag, startPoint x: 83, startPoint y: 198, endPoint x: 219, endPoint y: 198, distance: 135.6
copy span "AU01_Pallet_AU01 #448"
click at [423, 198] on p "In stock-Incoming" at bounding box center [419, 196] width 84 height 13
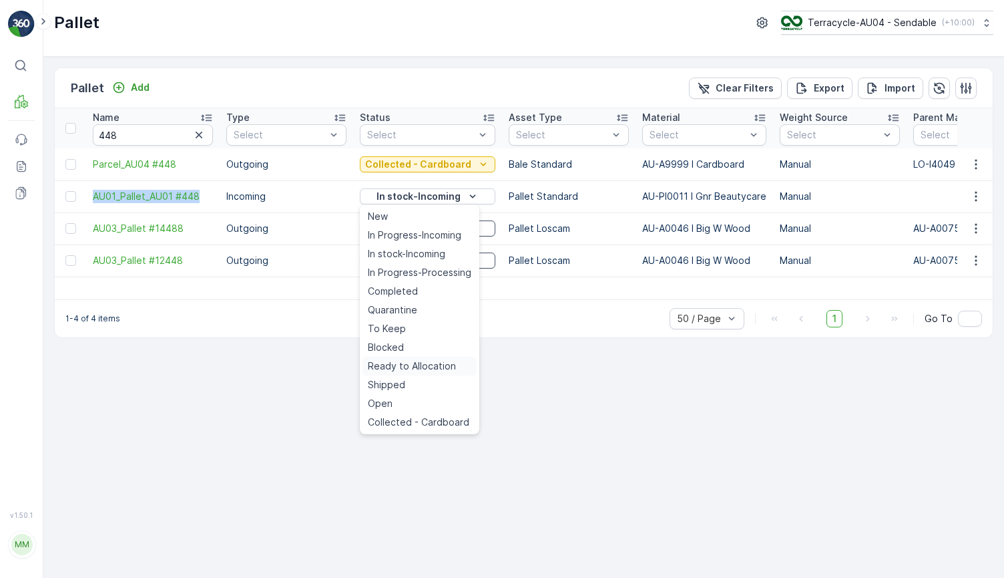
click at [450, 371] on span "Ready to Allocation" at bounding box center [412, 365] width 88 height 13
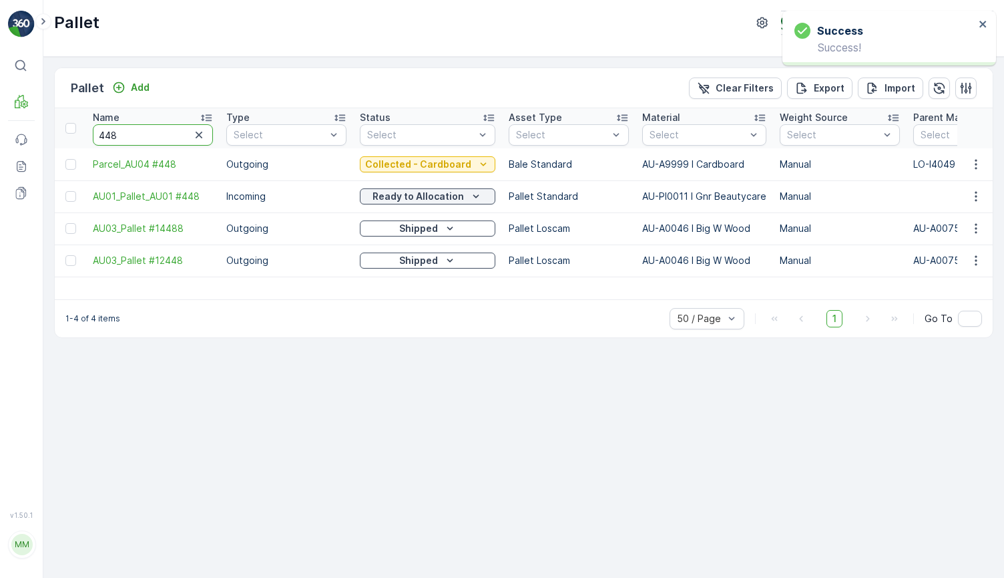
drag, startPoint x: 144, startPoint y: 137, endPoint x: -20, endPoint y: 132, distance: 163.7
click at [0, 132] on html "Success Success! ⌘B MRF Events Reports Documents v 1.50.1 MM MRF.AU04 monika.tu…" at bounding box center [502, 289] width 1004 height 578
type input "5.3."
click at [135, 134] on input "5.3." at bounding box center [153, 134] width 120 height 21
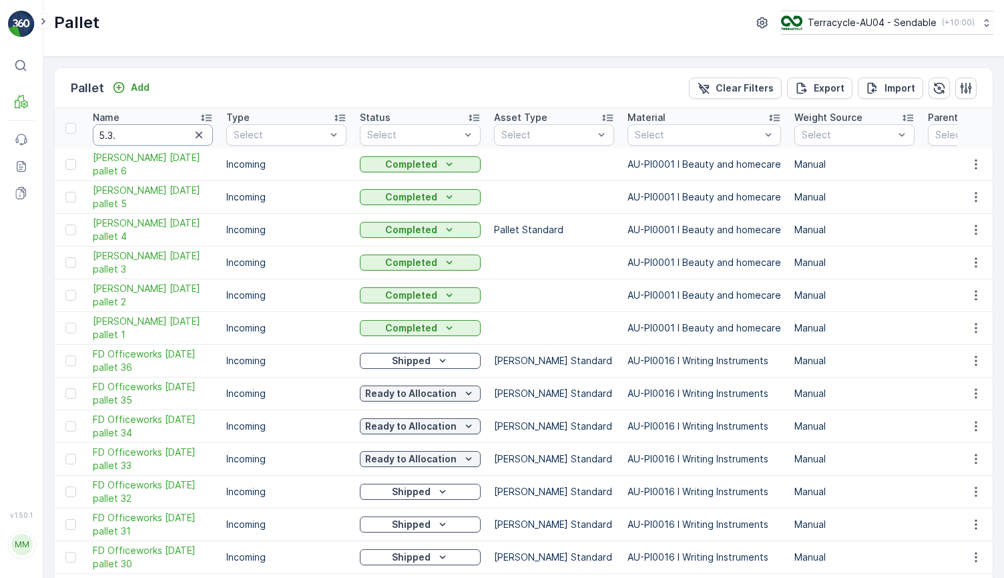
click at [133, 140] on input "5.3." at bounding box center [153, 134] width 120 height 21
type input "5.3.24 pallet 5"
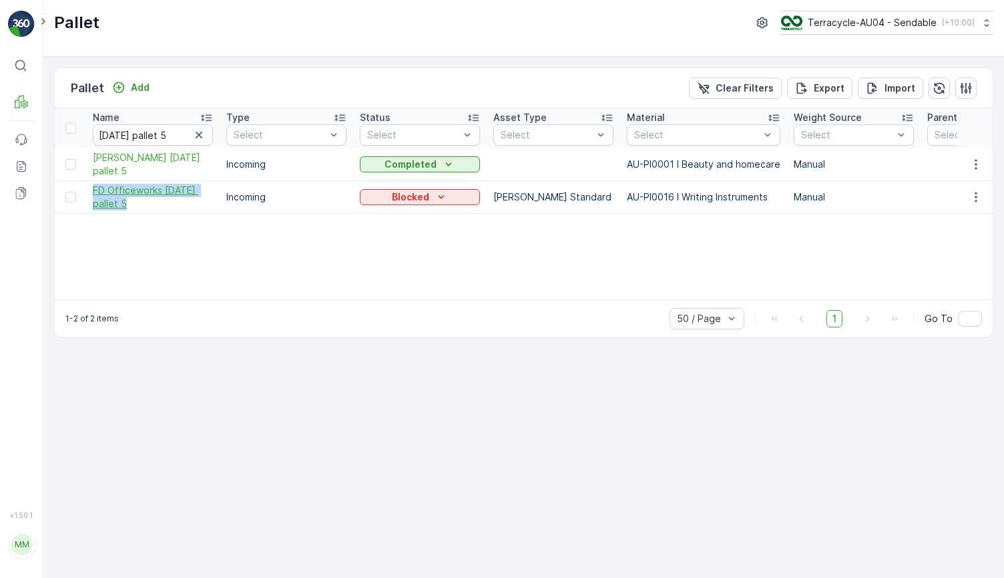
drag, startPoint x: 90, startPoint y: 191, endPoint x: 151, endPoint y: 208, distance: 63.0
click at [151, 208] on td "FD Officeworks 5.3.24 pallet 5" at bounding box center [153, 197] width 134 height 33
copy span "FD Officeworks 5.3.24 pallet 5"
click at [393, 193] on p "Blocked" at bounding box center [410, 196] width 37 height 13
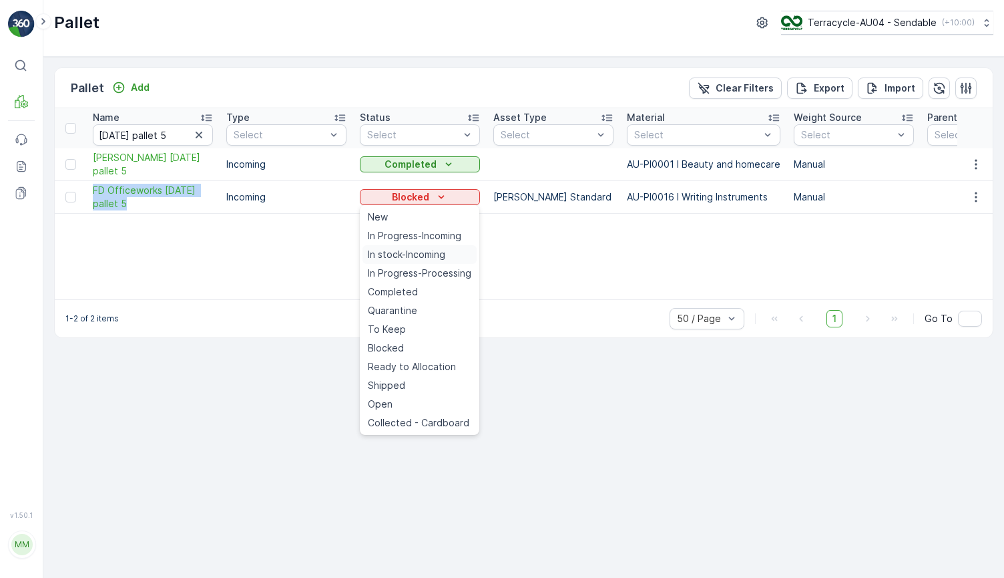
click at [423, 262] on div "In stock-Incoming" at bounding box center [420, 254] width 114 height 19
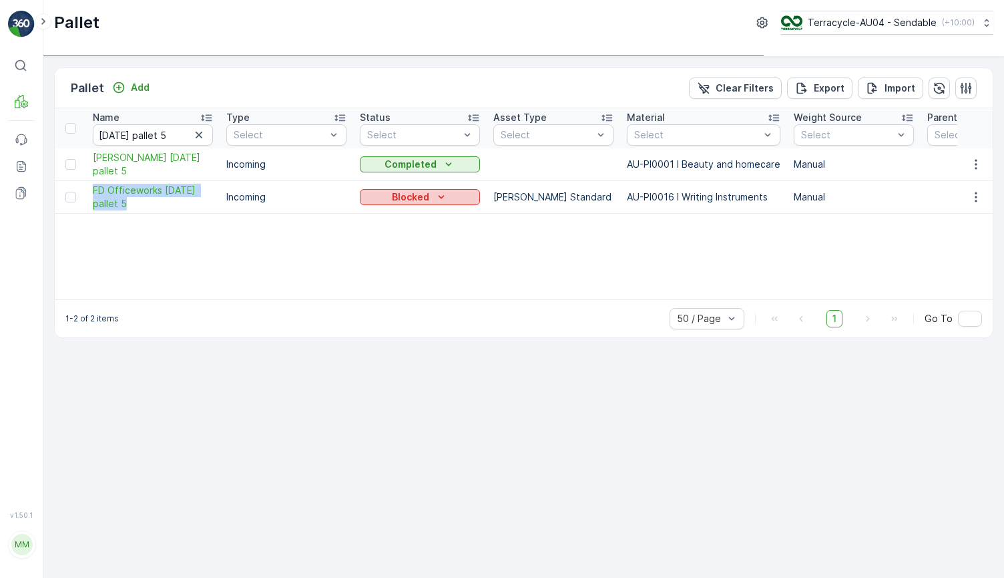
click at [426, 191] on p "Blocked" at bounding box center [410, 196] width 37 height 13
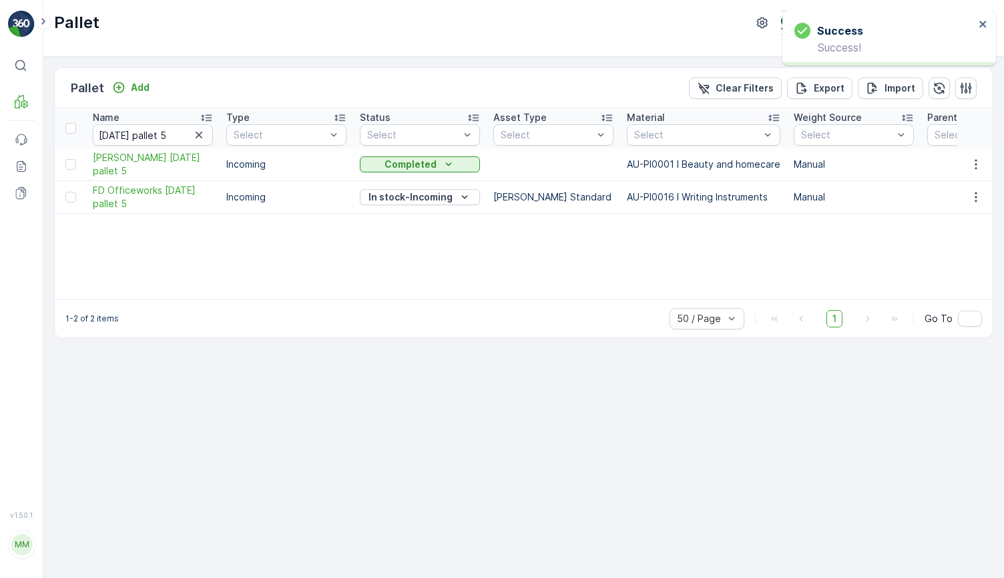
click at [432, 367] on div "Pallet Add Clear Filters Export Import Name 5.3.24 pallet 5 Type Select Status …" at bounding box center [523, 317] width 961 height 521
drag, startPoint x: 85, startPoint y: 182, endPoint x: 146, endPoint y: 204, distance: 64.4
copy span "FD Officeworks 5.3.24 pallet 5"
click at [407, 194] on p "In stock-Incoming" at bounding box center [411, 196] width 84 height 13
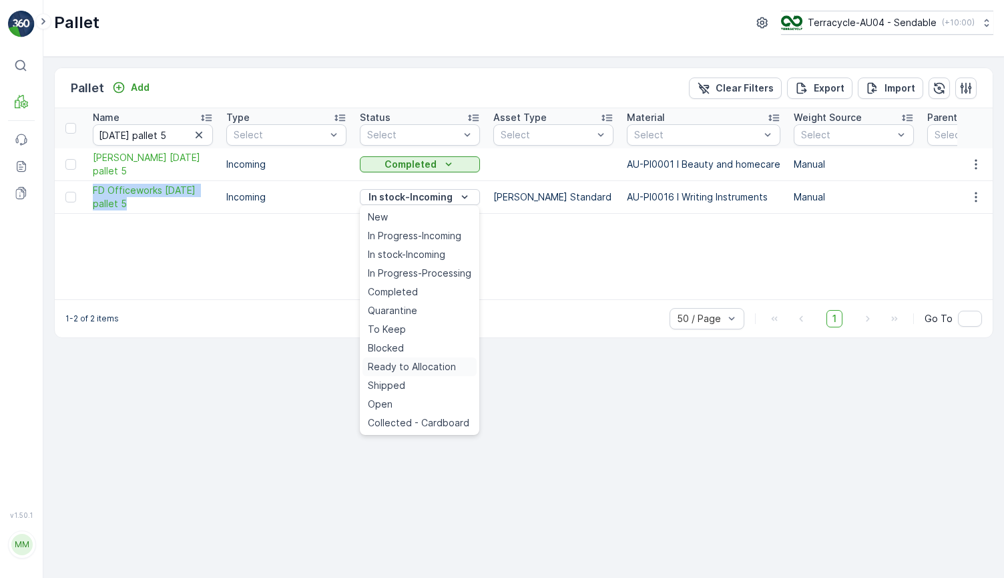
click at [423, 368] on span "Ready to Allocation" at bounding box center [412, 366] width 88 height 13
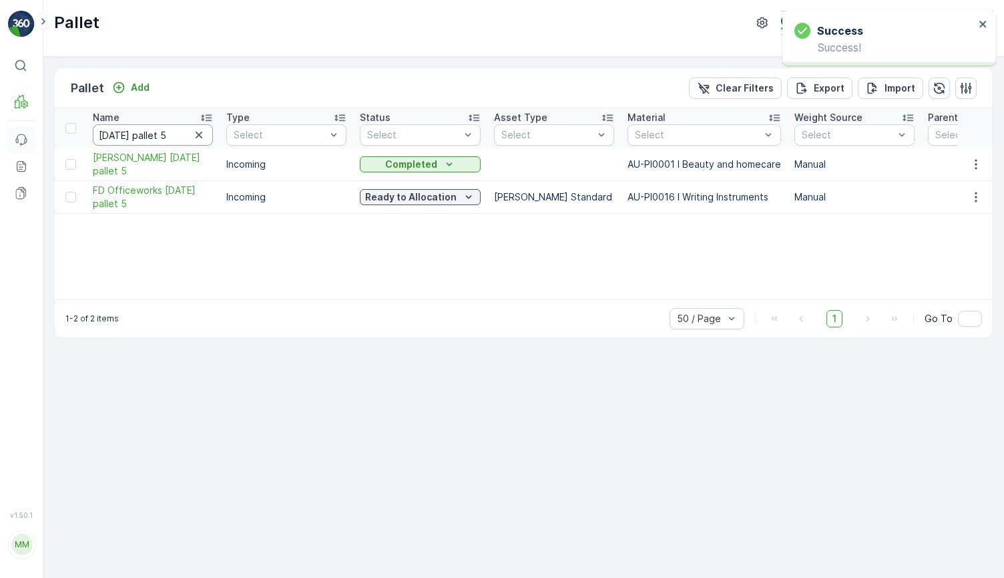
drag, startPoint x: 169, startPoint y: 135, endPoint x: 29, endPoint y: 128, distance: 139.7
click at [29, 128] on div "⌘B MRF Events Reports Documents v 1.50.1 MM MRF.AU04 monika.tur@terracycle.com …" at bounding box center [502, 289] width 1004 height 578
type input "2"
click at [168, 141] on input "text" at bounding box center [153, 134] width 120 height 21
type input "361"
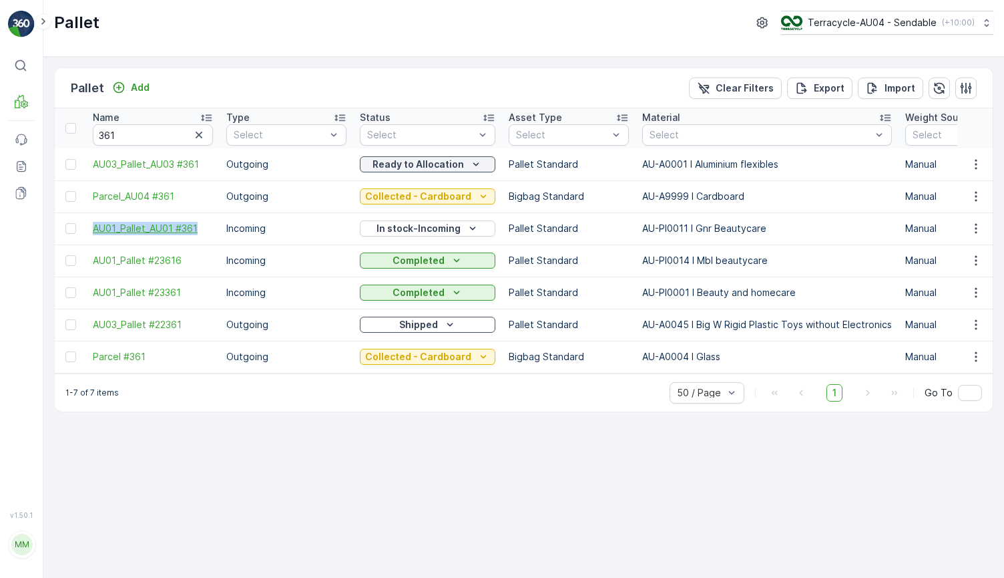
drag, startPoint x: 85, startPoint y: 231, endPoint x: 204, endPoint y: 229, distance: 118.9
copy span "AU01_Pallet_AU01 #361"
click at [400, 230] on p "In stock-Incoming" at bounding box center [419, 228] width 84 height 13
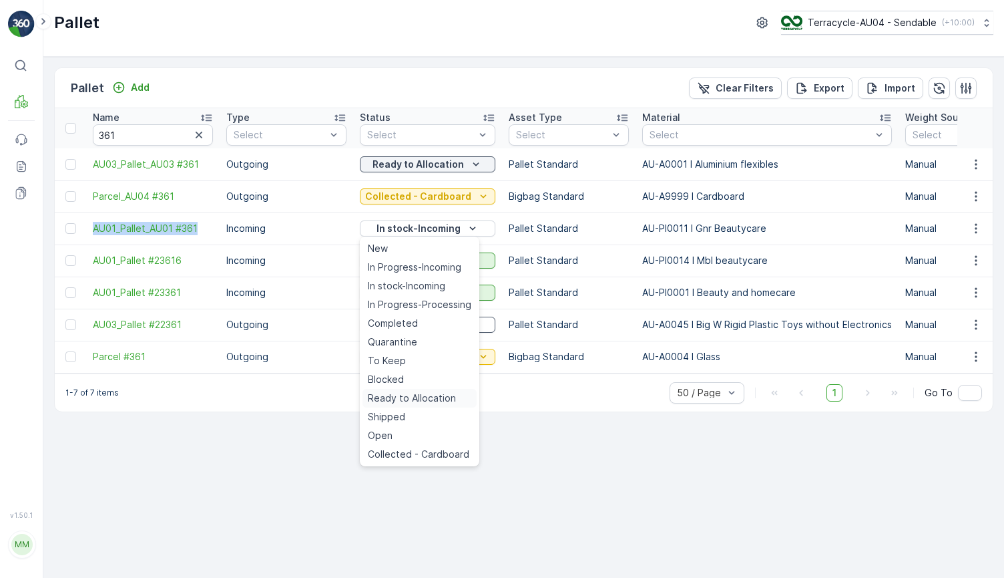
click at [428, 395] on span "Ready to Allocation" at bounding box center [412, 397] width 88 height 13
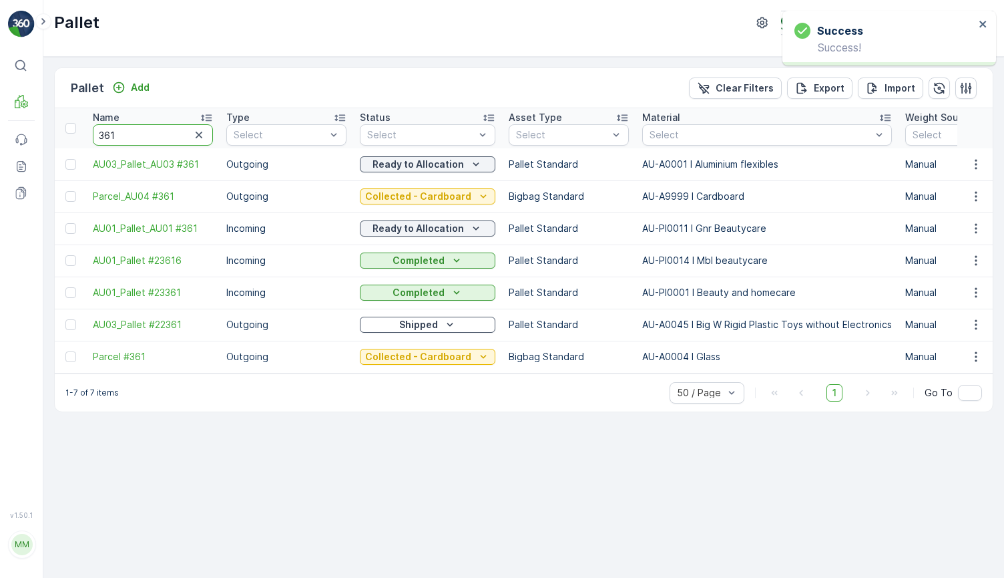
drag, startPoint x: 144, startPoint y: 134, endPoint x: 53, endPoint y: 128, distance: 91.1
click at [53, 128] on div "Pallet Add Clear Filters Export Import Name 361 Type Select Status Select Asset…" at bounding box center [523, 317] width 961 height 521
type input "5.3"
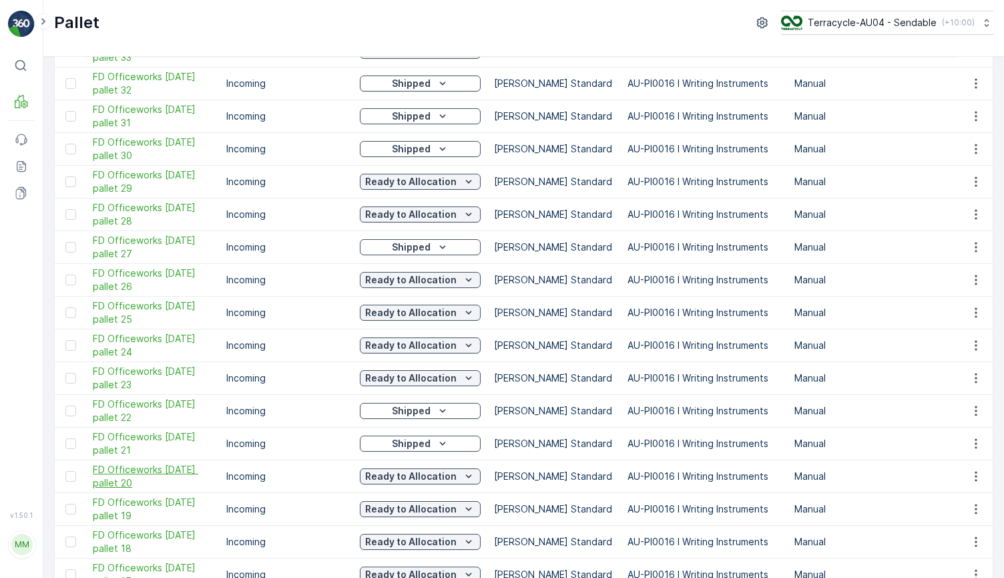
scroll to position [409, 0]
drag, startPoint x: 83, startPoint y: 493, endPoint x: 147, endPoint y: 508, distance: 65.3
copy span "FD Officeworks 5.3.24 pallet 19"
